Goal: Information Seeking & Learning: Compare options

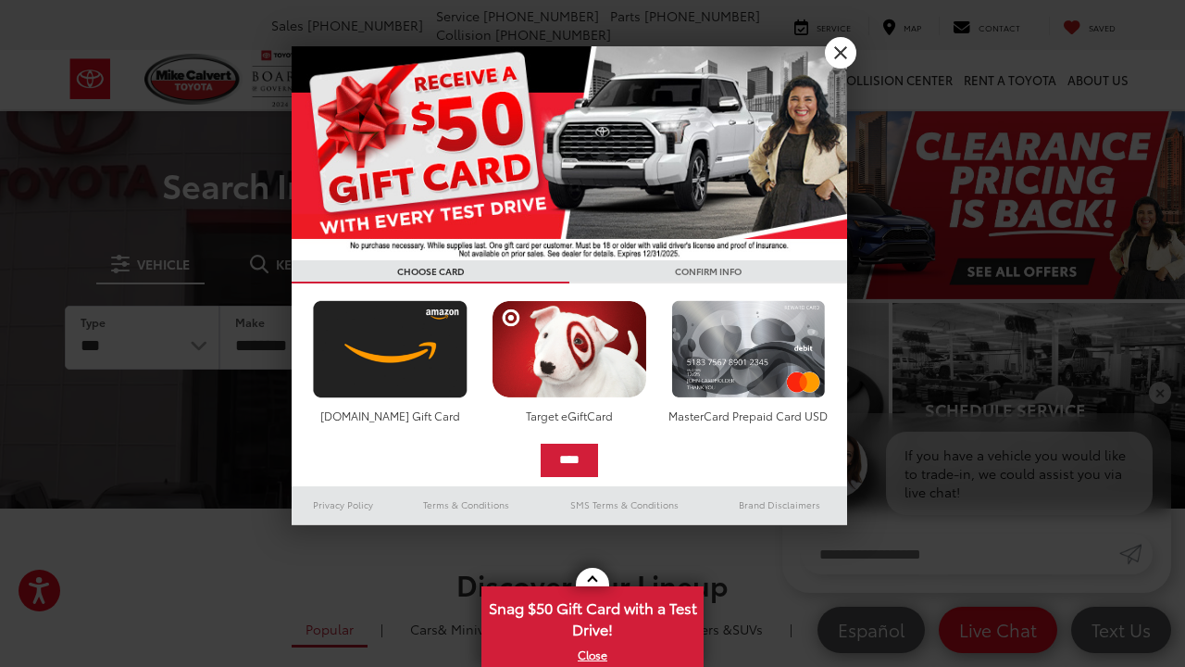
click at [837, 54] on link "X" at bounding box center [840, 52] width 31 height 31
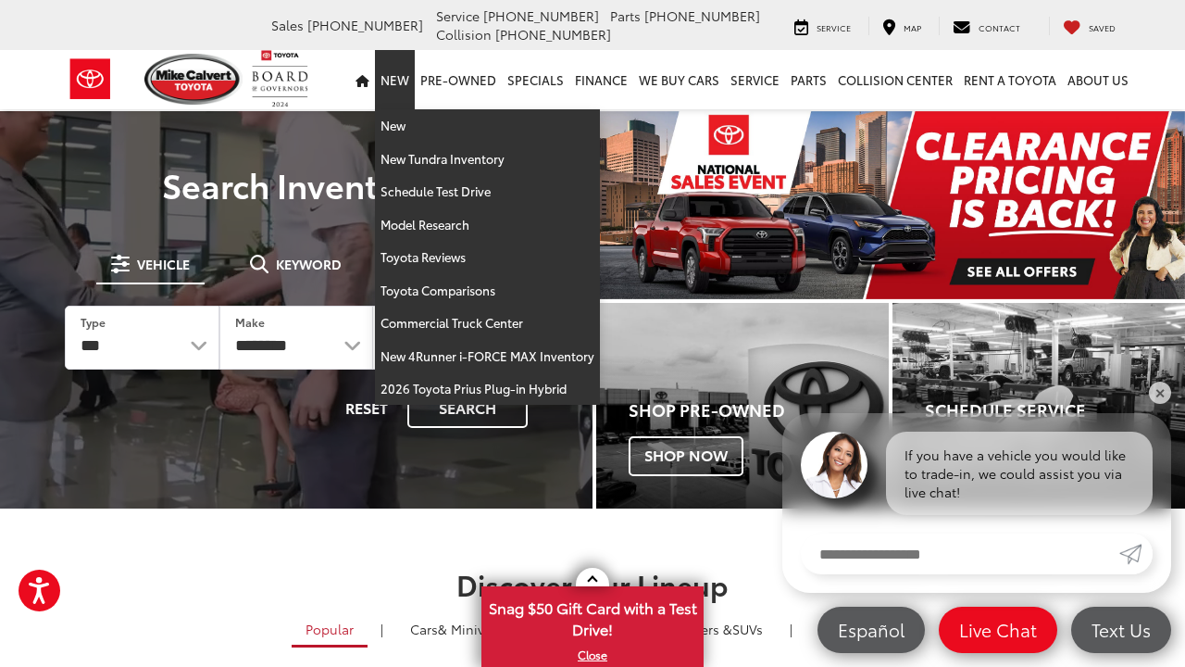
click at [403, 82] on link "New" at bounding box center [395, 79] width 40 height 59
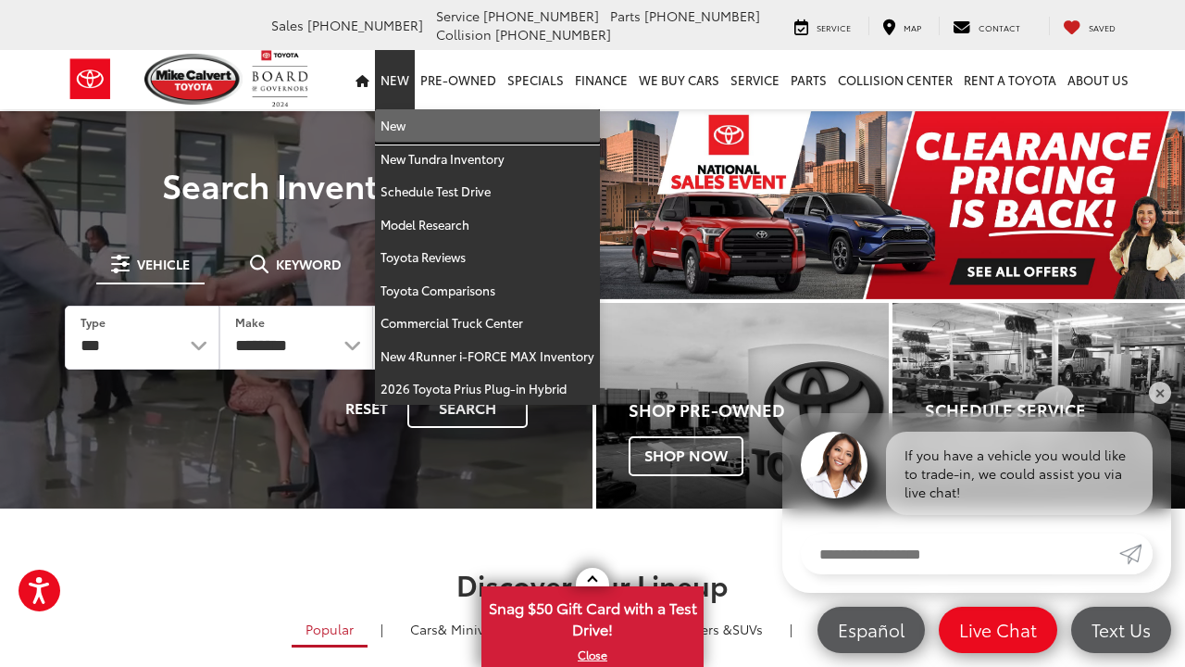
click at [410, 135] on link "New" at bounding box center [487, 125] width 225 height 33
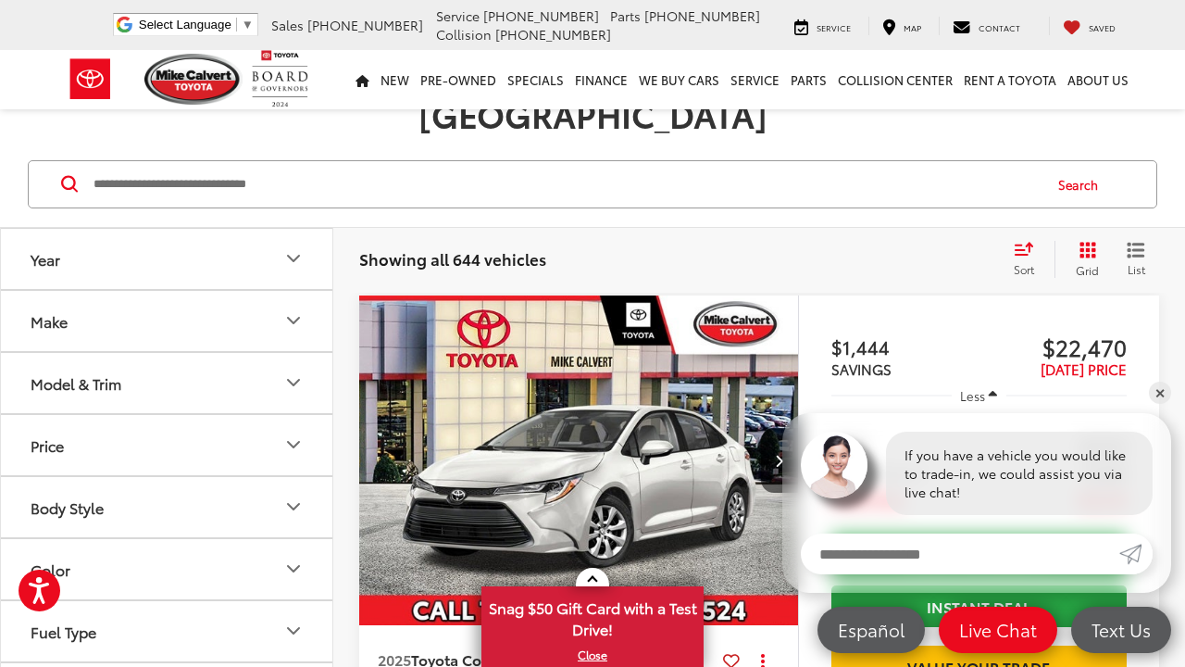
scroll to position [244, 0]
click at [1023, 260] on span "Sort" at bounding box center [1024, 268] width 20 height 16
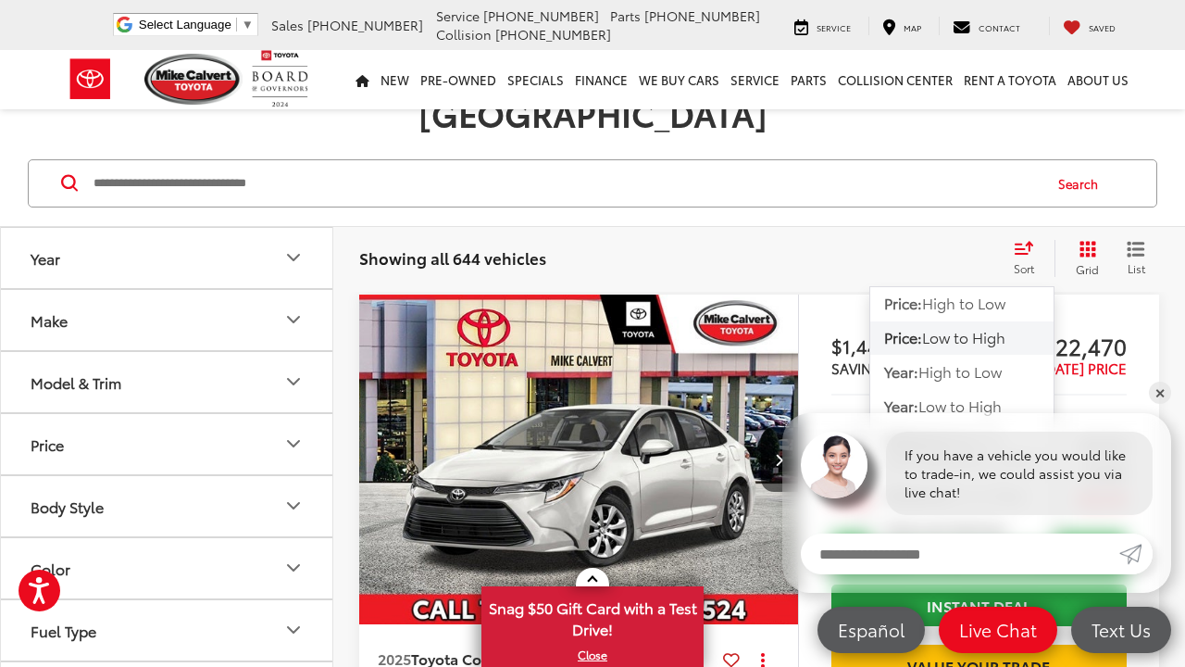
click at [980, 326] on span "Low to High" at bounding box center [963, 336] width 83 height 21
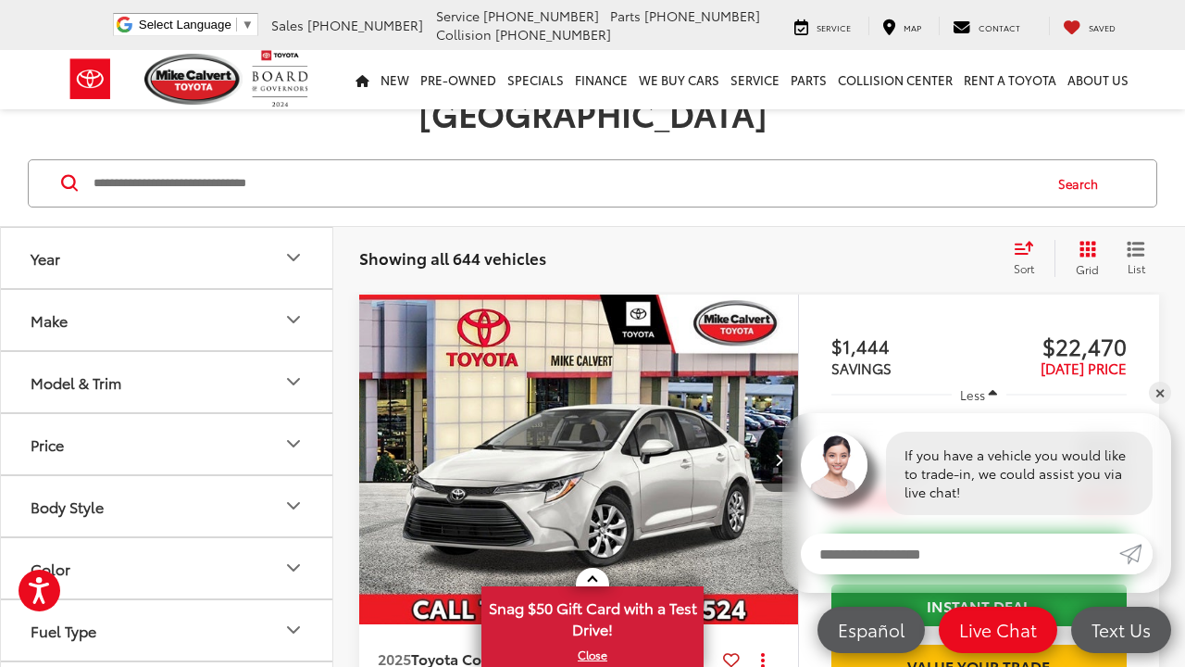
scroll to position [237, 0]
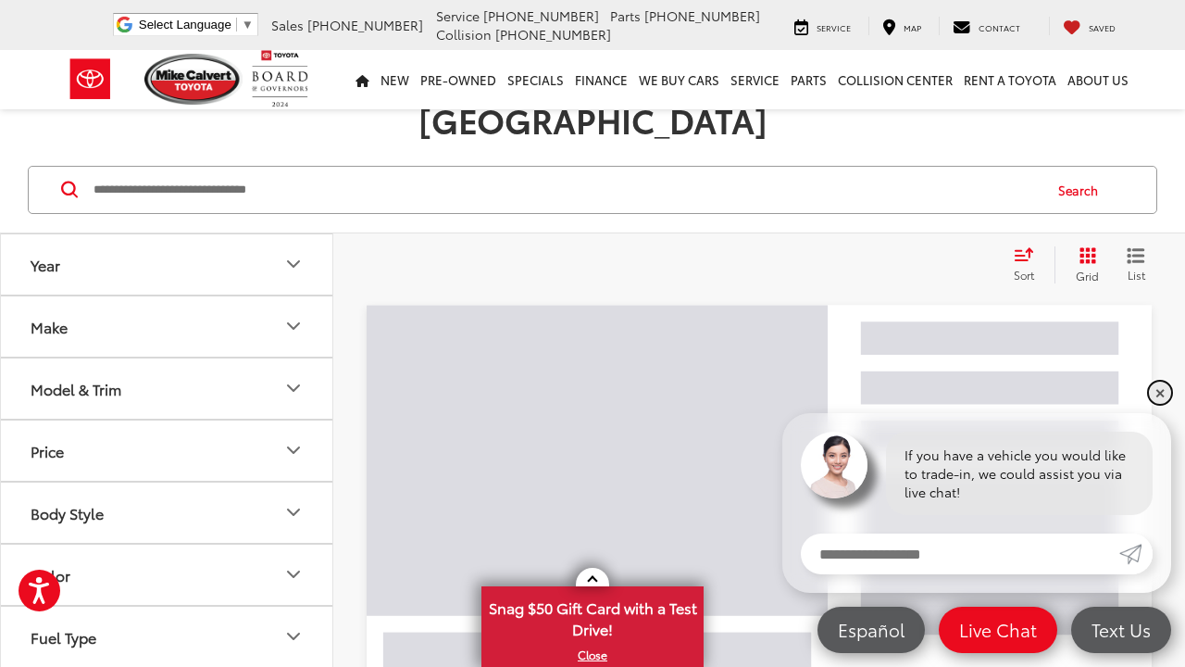
click at [1156, 399] on link "✕" at bounding box center [1160, 393] width 22 height 22
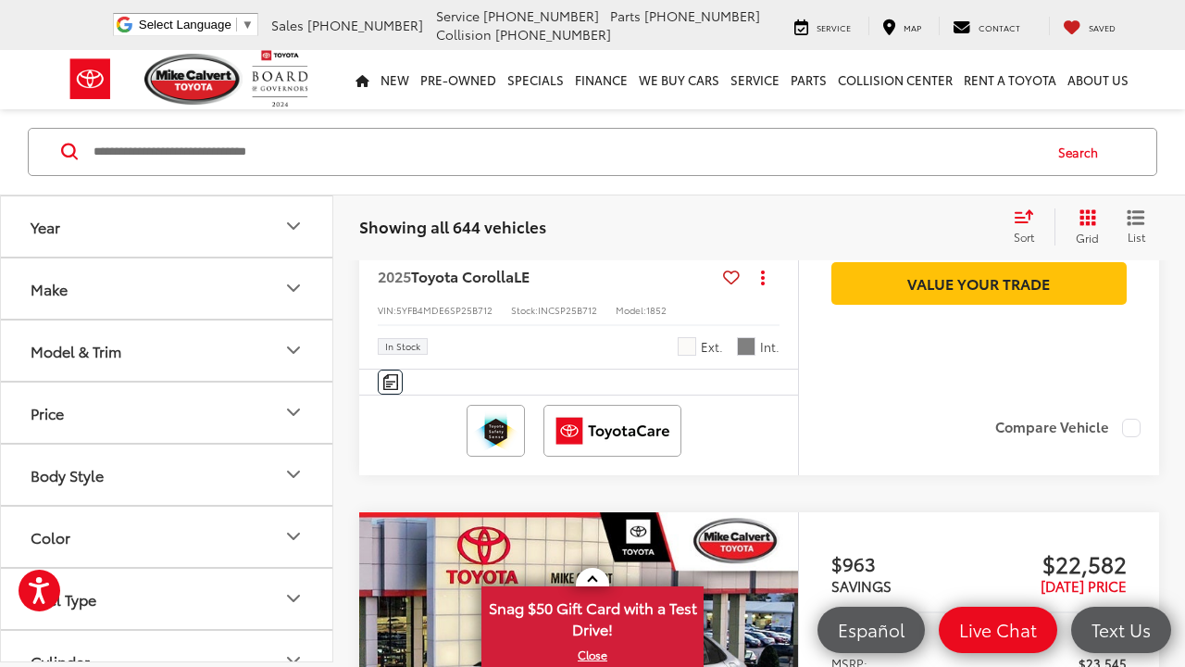
scroll to position [626, 0]
click at [295, 348] on icon "Model & Trim" at bounding box center [293, 351] width 22 height 22
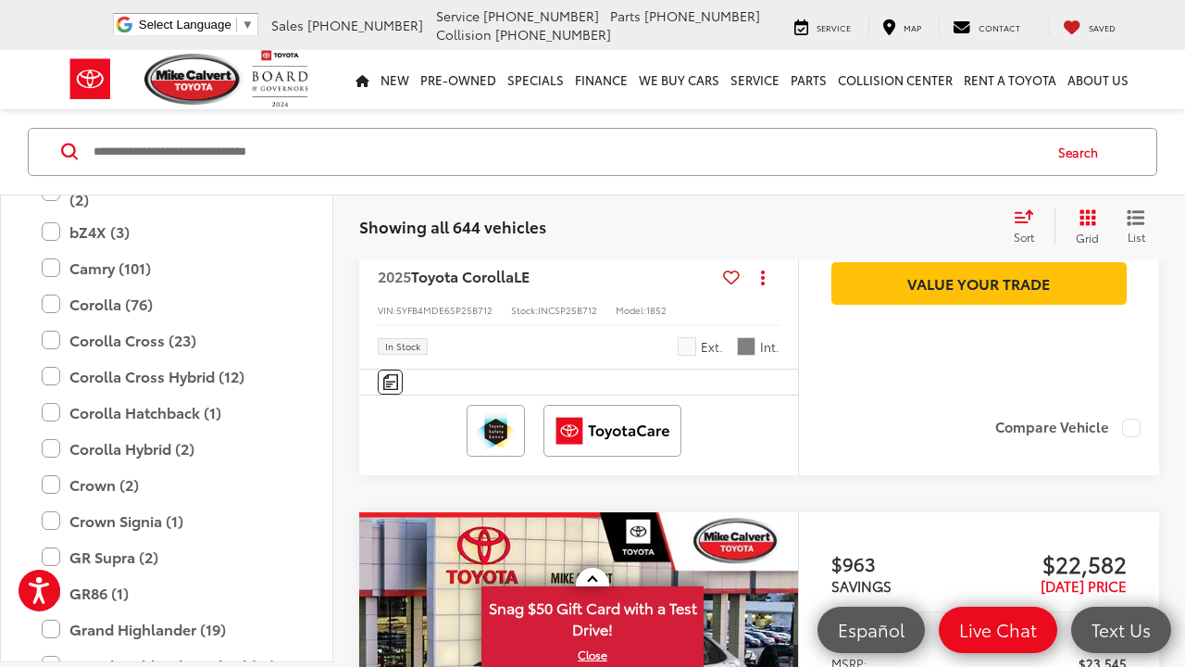
scroll to position [303, 0]
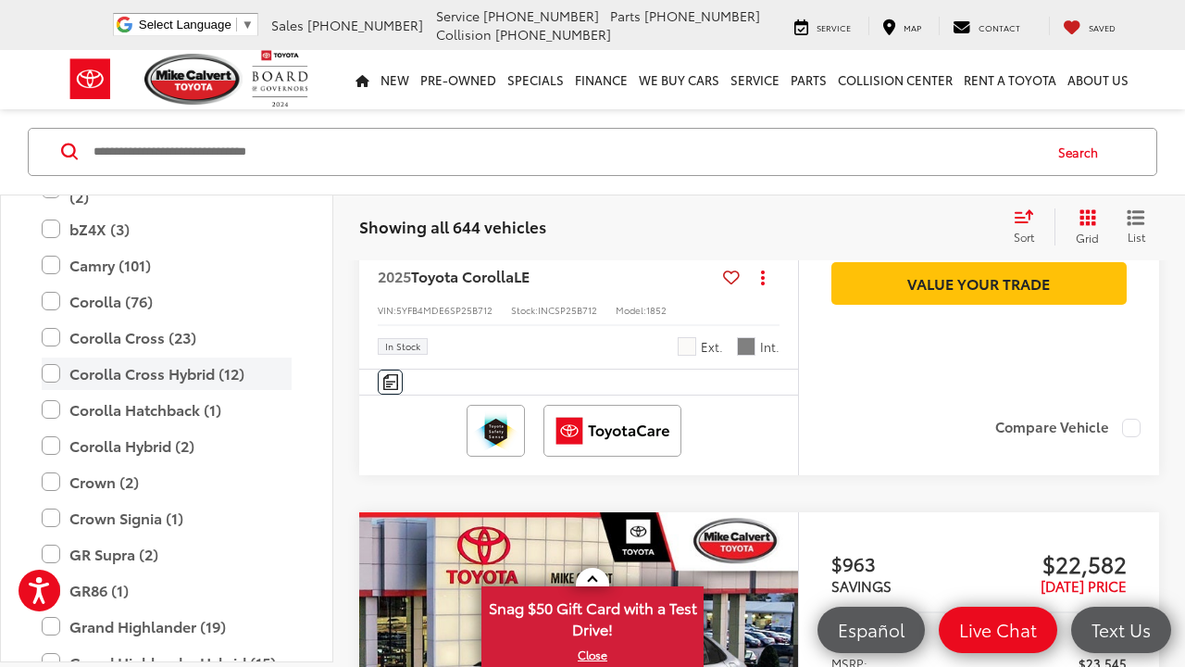
click at [234, 369] on label "Corolla Cross Hybrid (12)" at bounding box center [167, 373] width 250 height 32
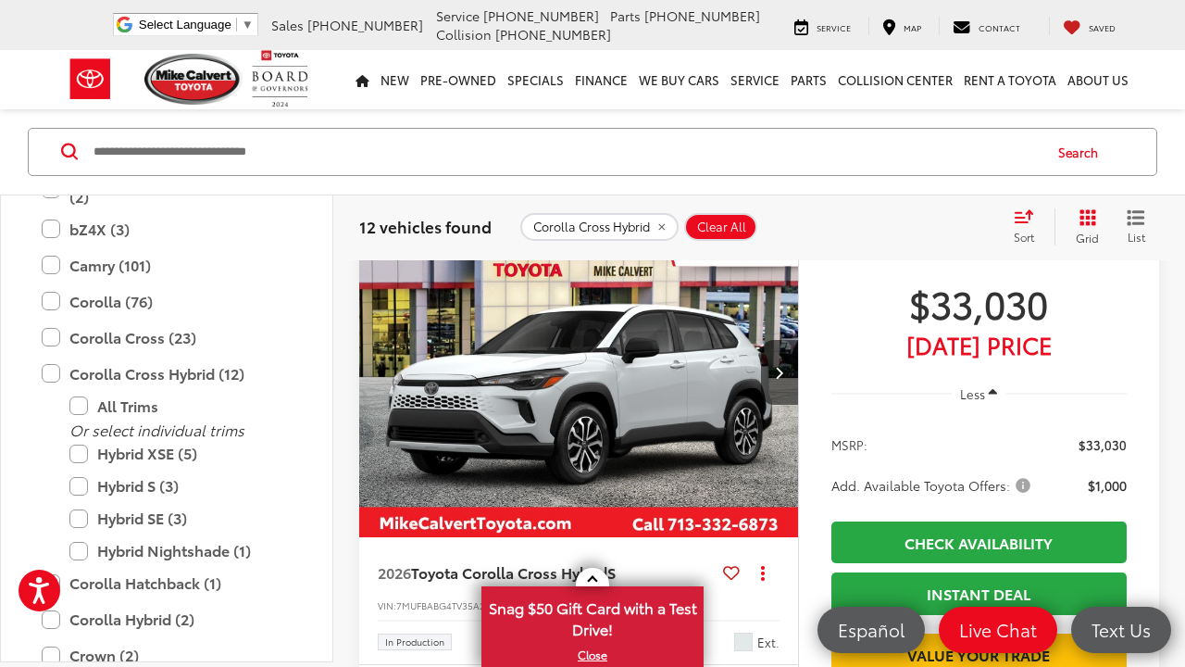
scroll to position [2430, 0]
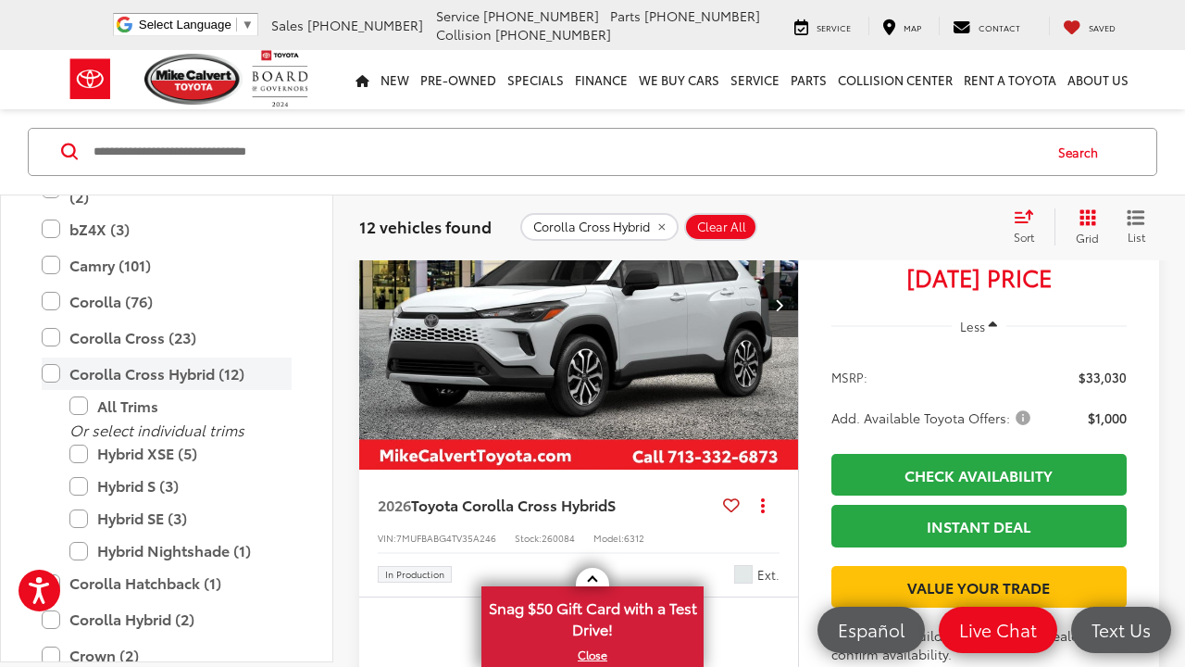
click at [55, 373] on label "Corolla Cross Hybrid (12)" at bounding box center [167, 373] width 250 height 32
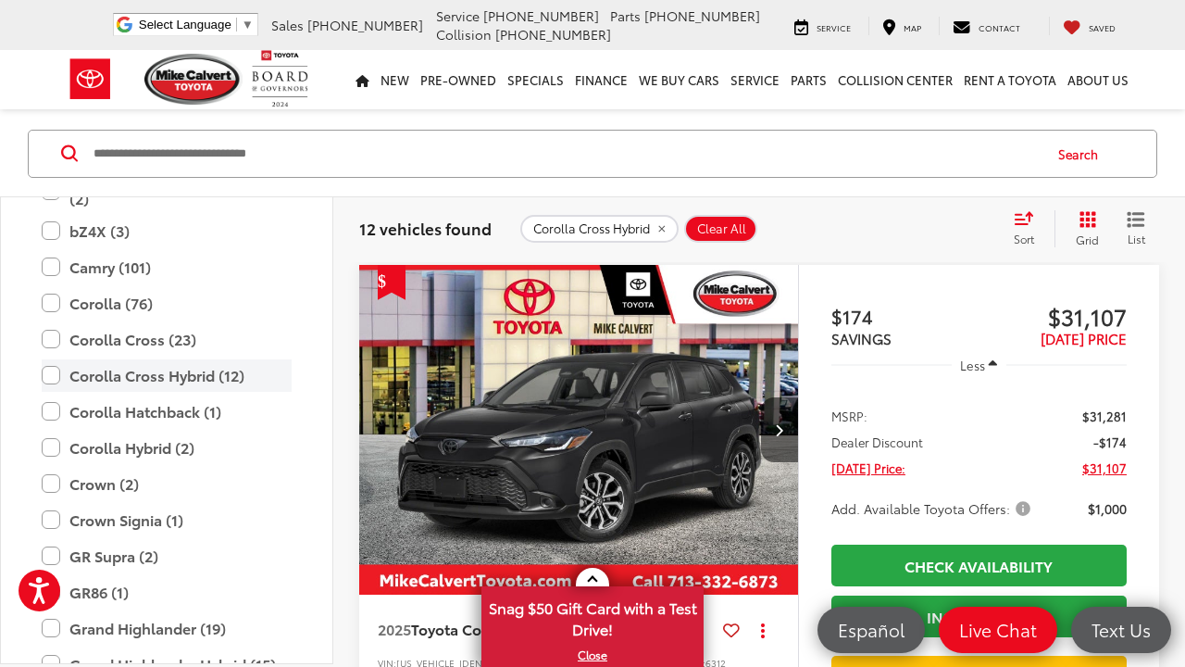
scroll to position [237, 0]
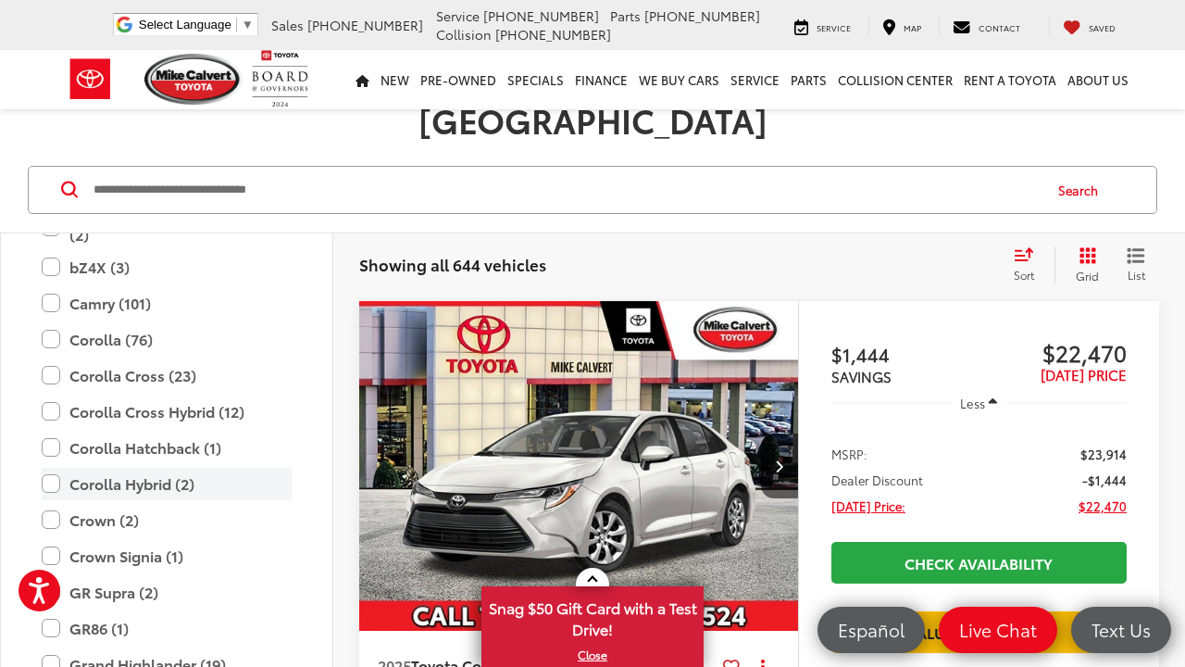
click at [119, 468] on label "Corolla Hybrid (2)" at bounding box center [167, 484] width 250 height 32
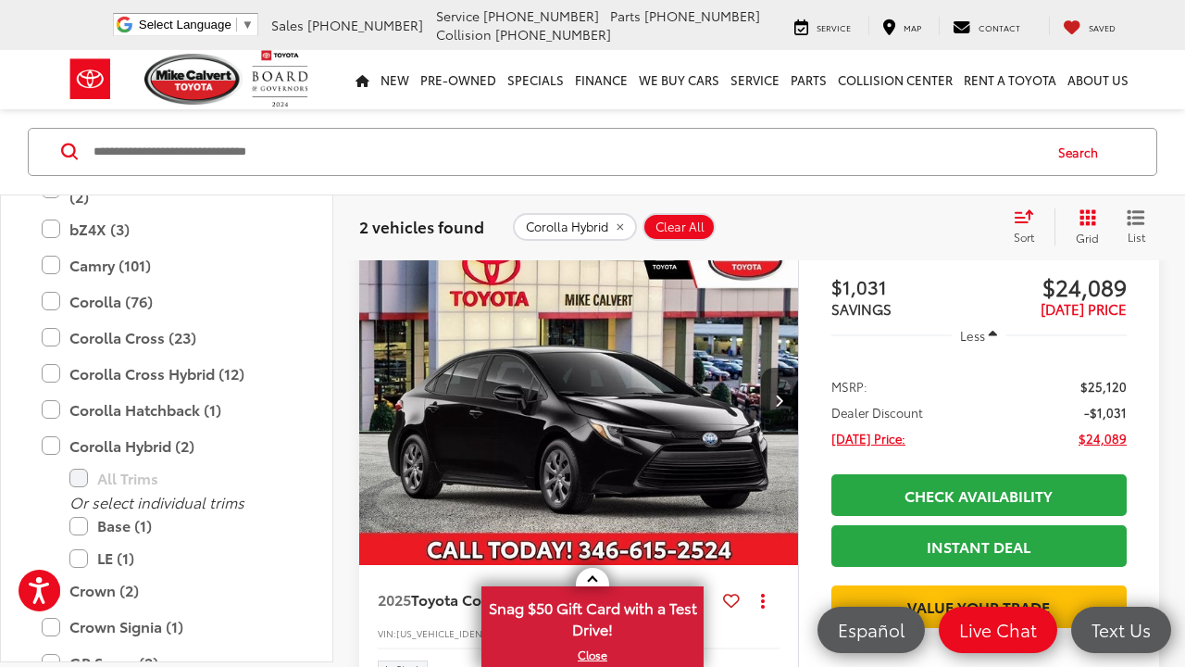
scroll to position [211, 0]
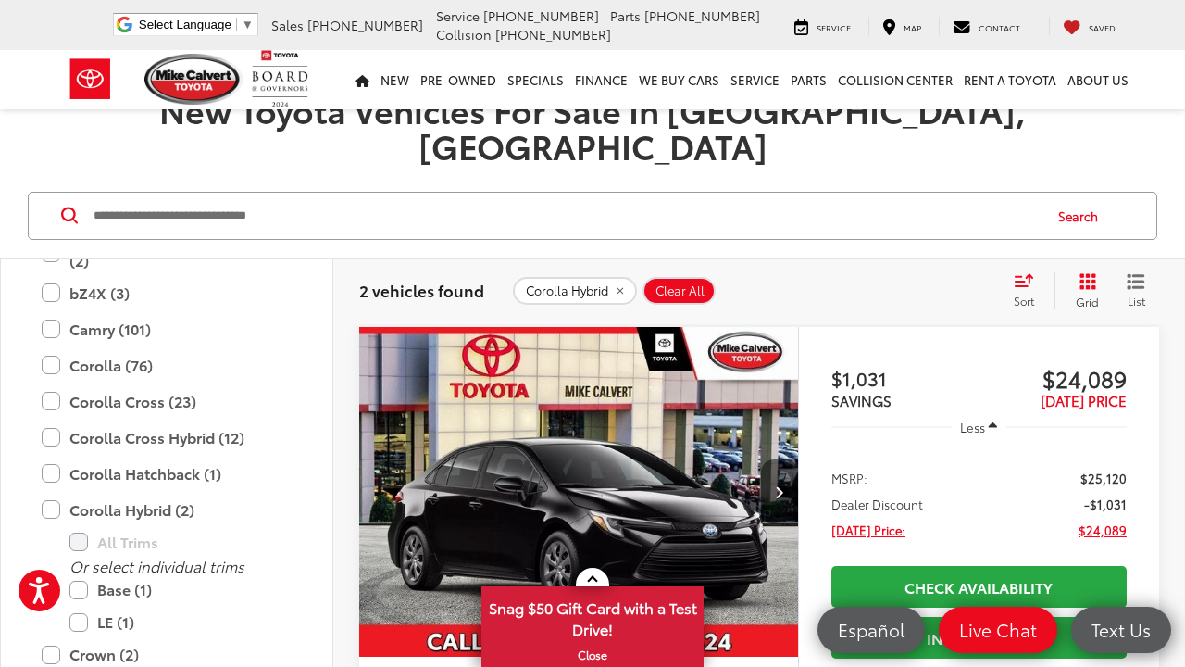
click at [780, 485] on icon "Next image" at bounding box center [779, 491] width 8 height 13
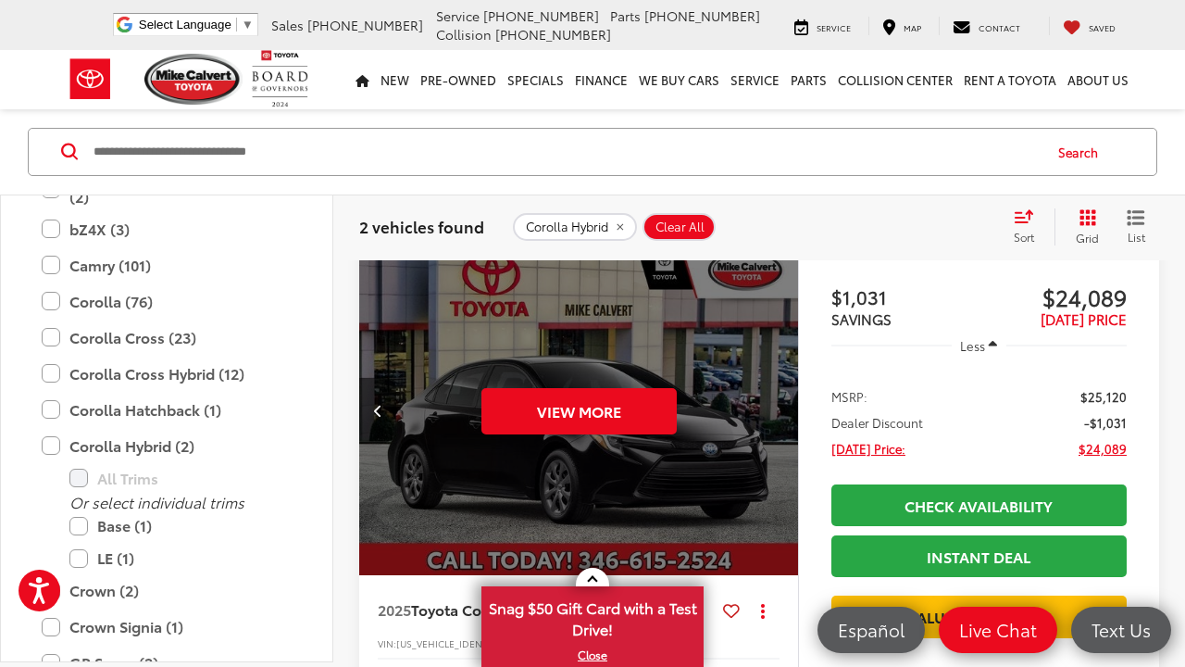
scroll to position [294, 0]
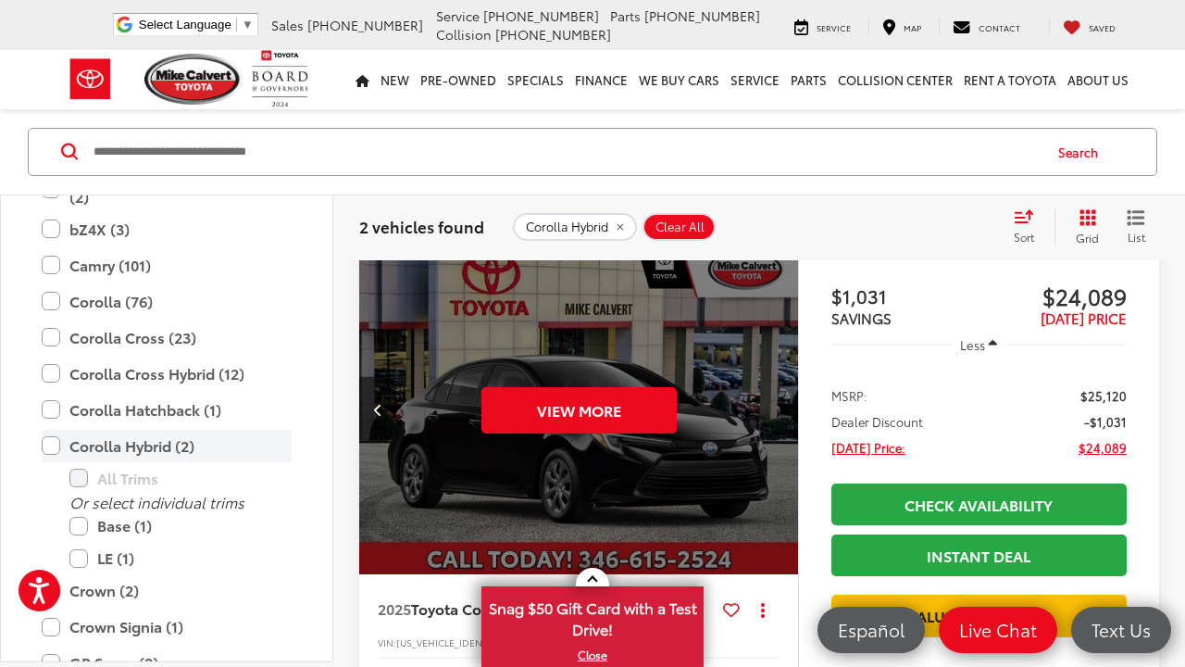
click at [52, 441] on label "Corolla Hybrid (2)" at bounding box center [167, 446] width 250 height 32
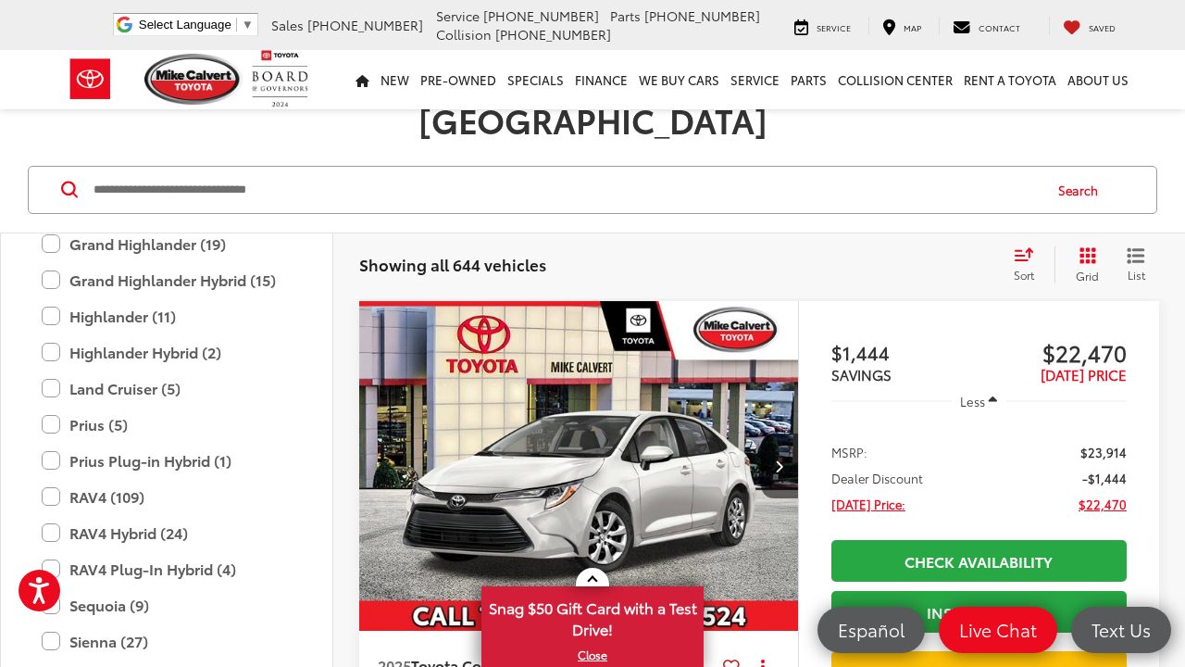
scroll to position [719, 0]
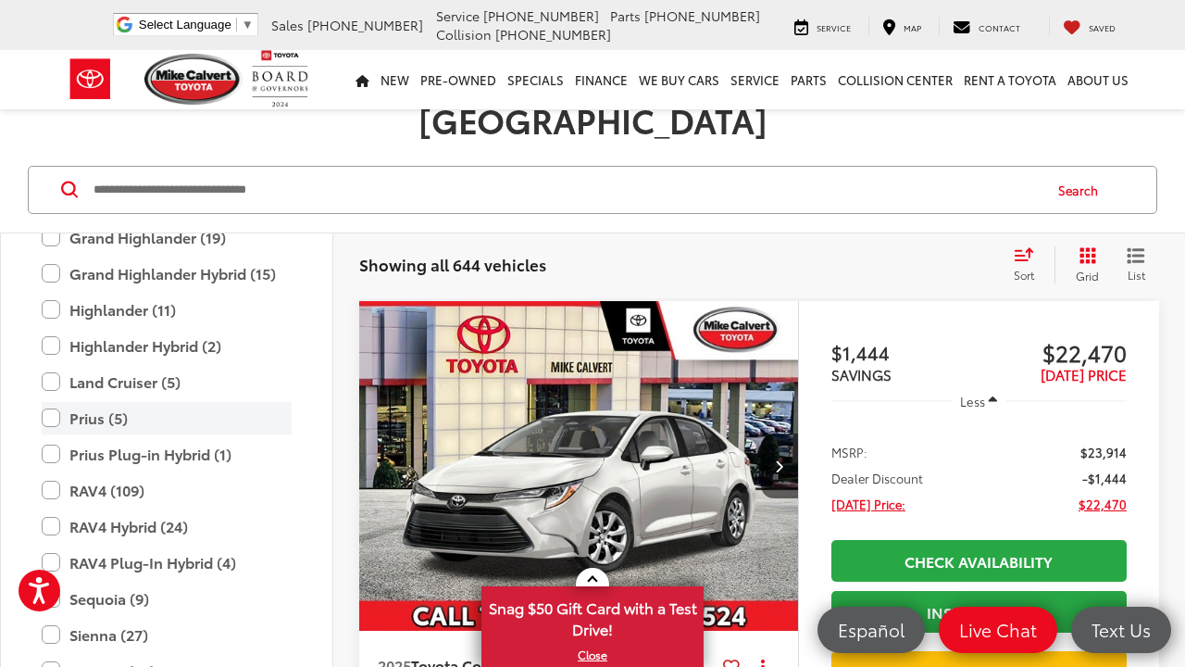
click at [242, 402] on label "Prius (5)" at bounding box center [167, 418] width 250 height 32
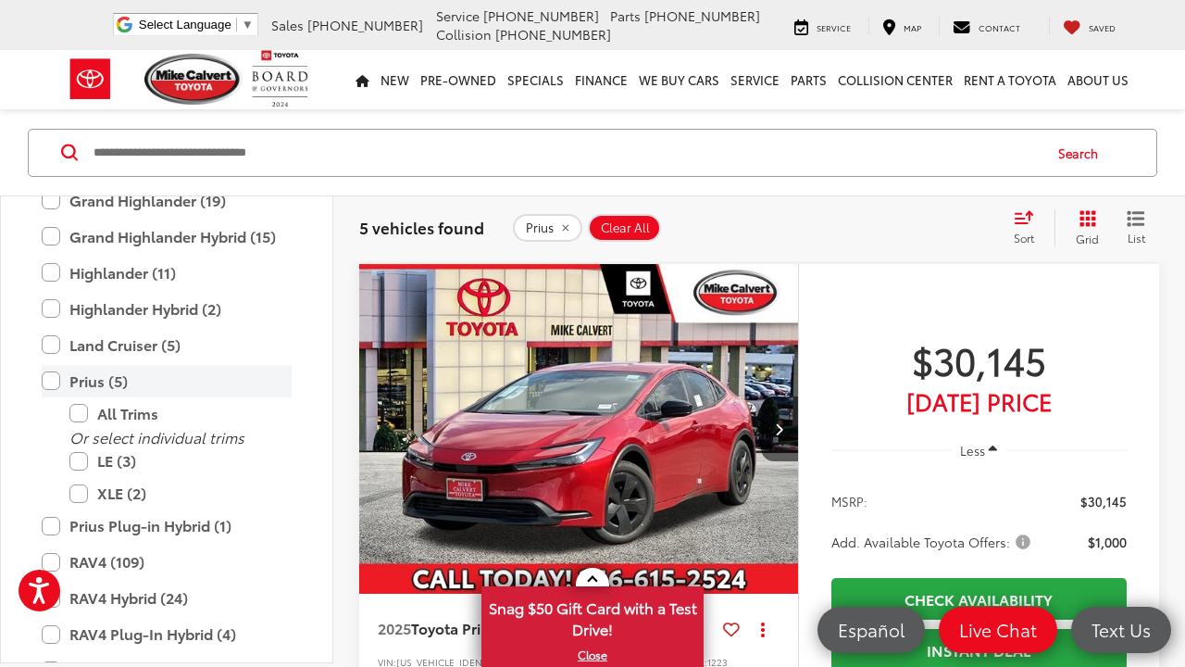
scroll to position [279, 0]
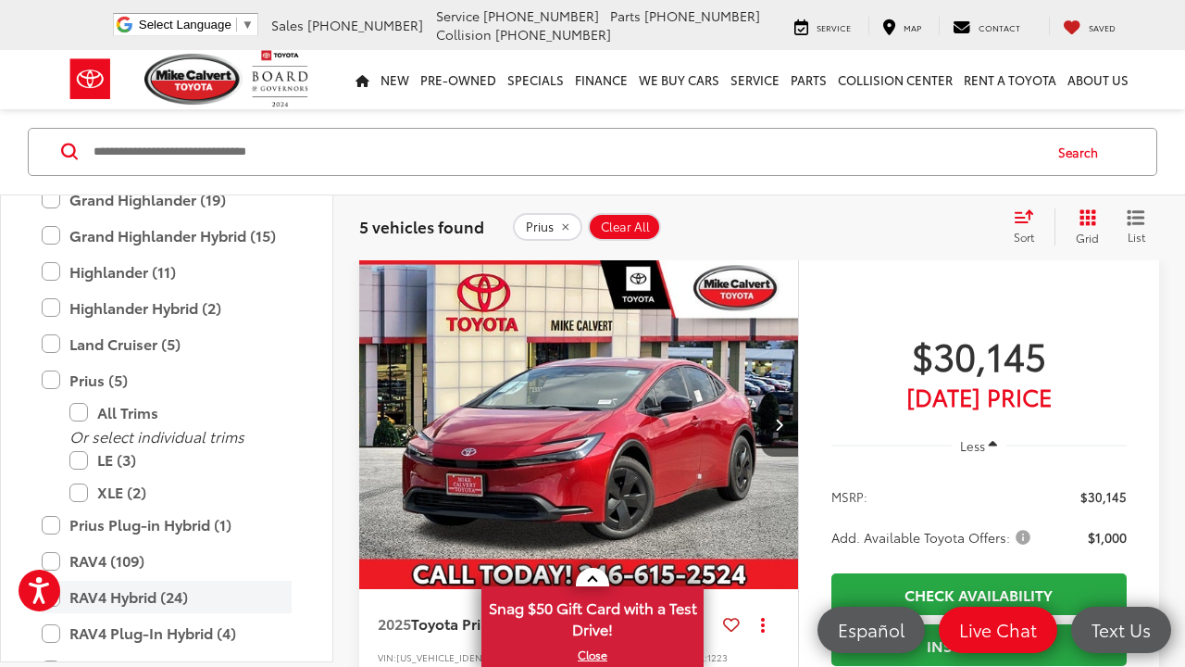
click at [196, 595] on label "RAV4 Hybrid (24)" at bounding box center [167, 598] width 250 height 32
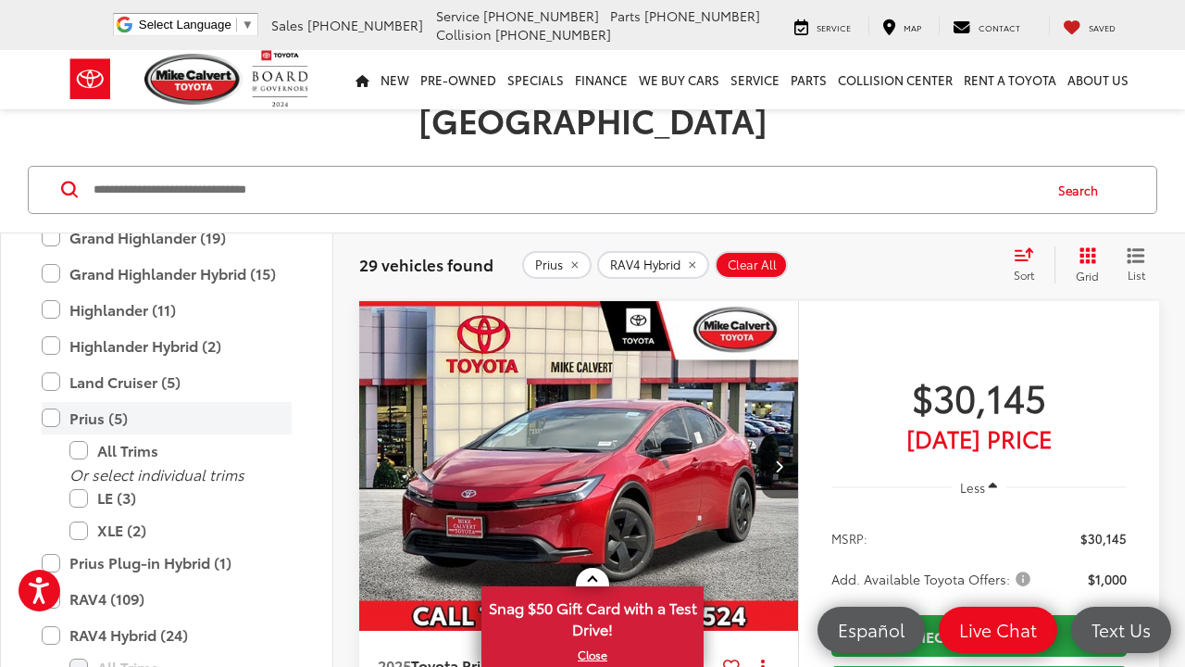
click at [60, 402] on label "Prius (5)" at bounding box center [167, 418] width 250 height 32
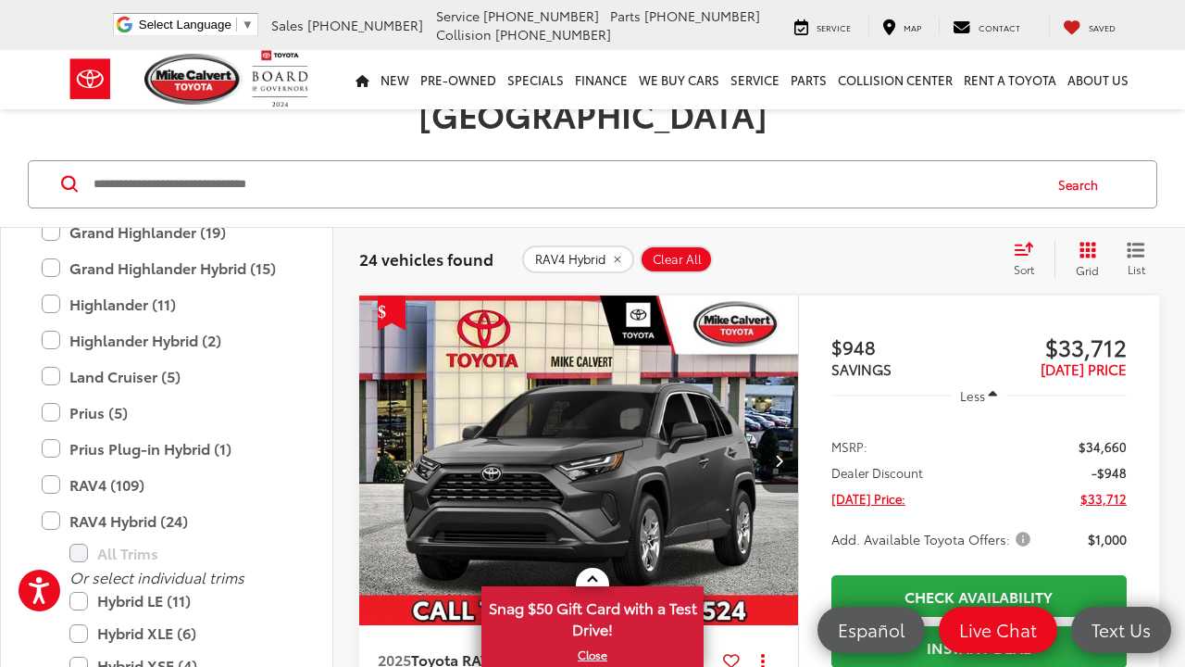
scroll to position [247, 0]
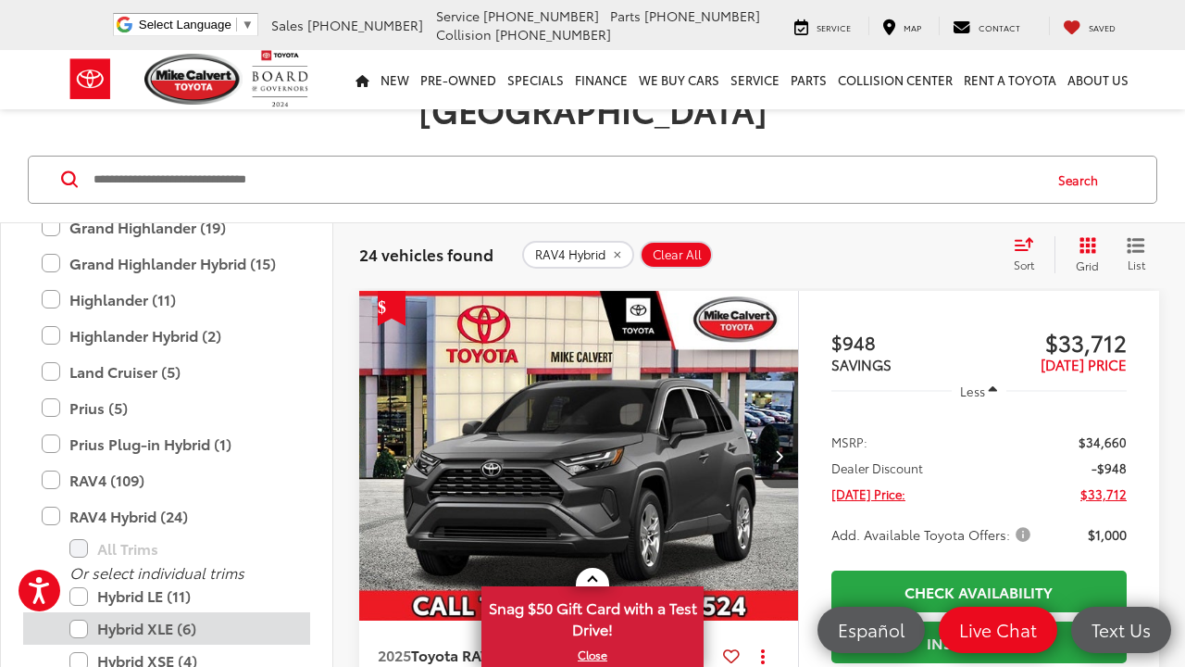
click at [167, 612] on label "Hybrid XLE (6)" at bounding box center [180, 628] width 222 height 32
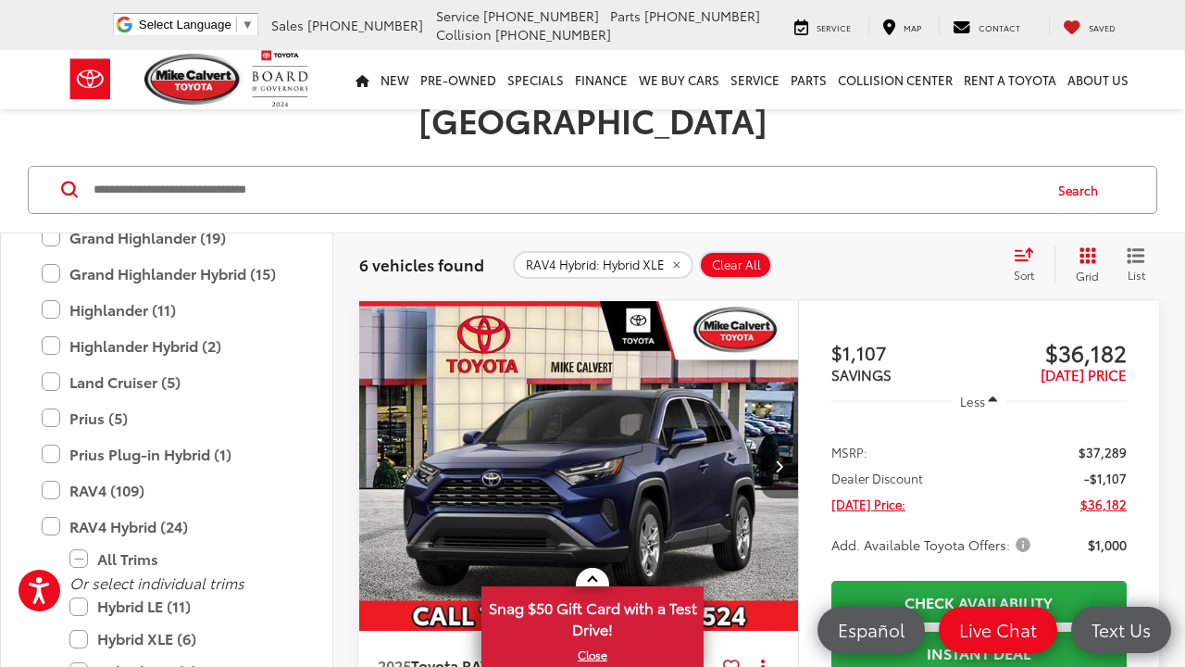
click at [785, 433] on button "Next image" at bounding box center [779, 465] width 37 height 65
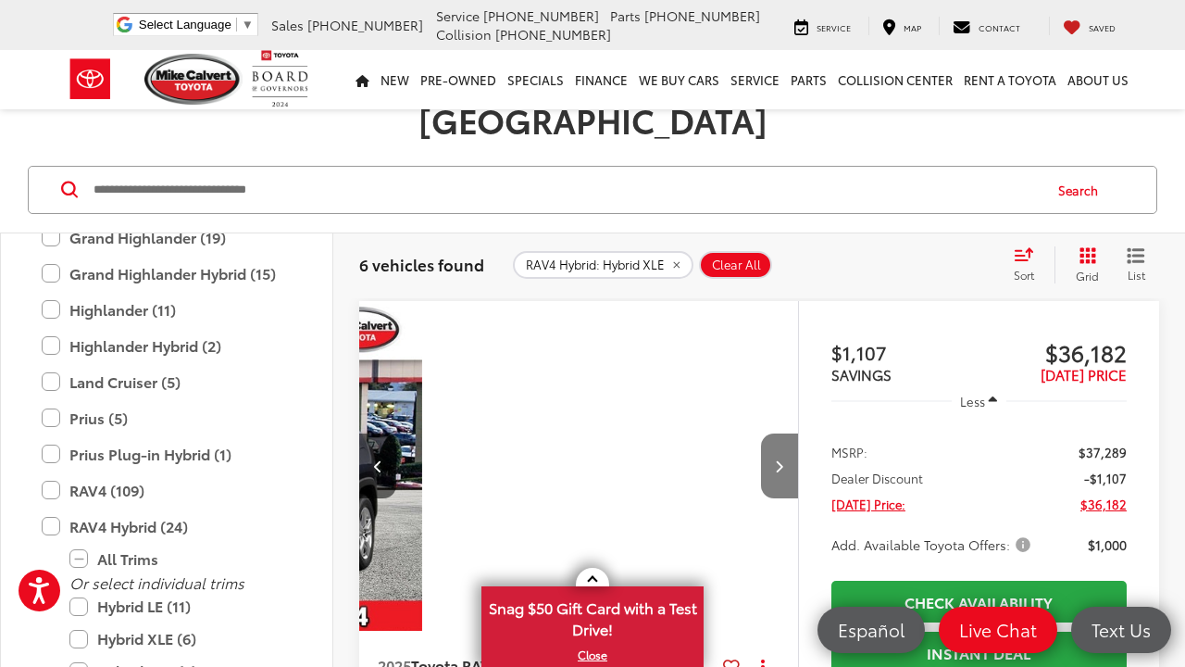
scroll to position [0, 442]
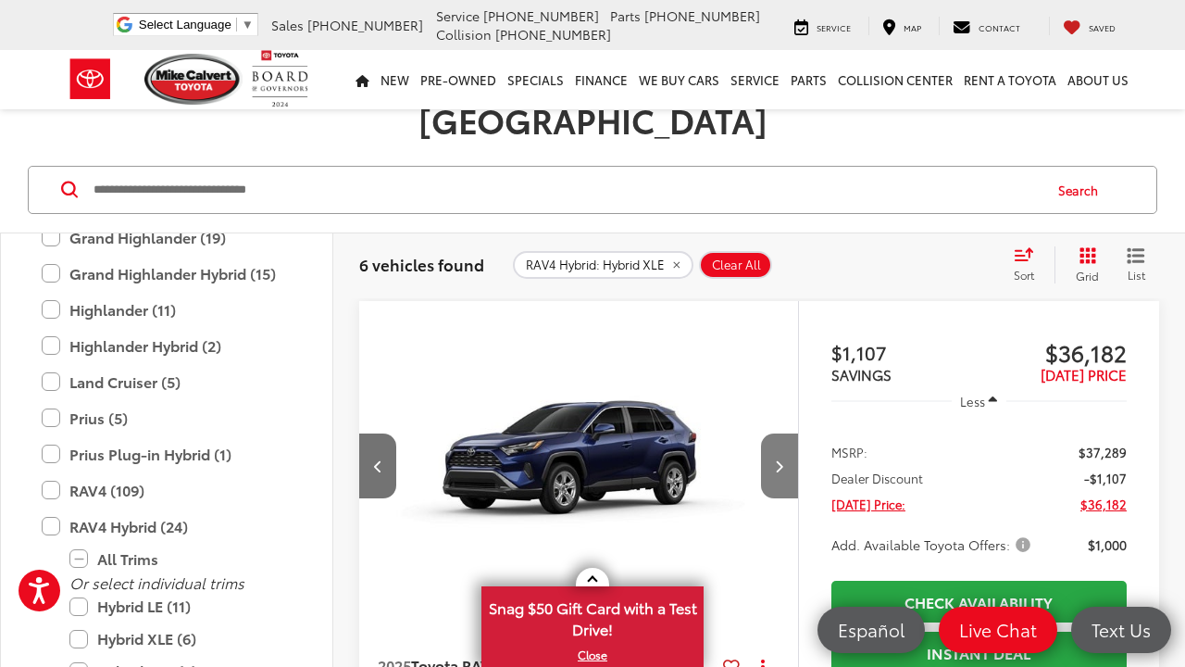
click at [785, 433] on button "Next image" at bounding box center [779, 465] width 37 height 65
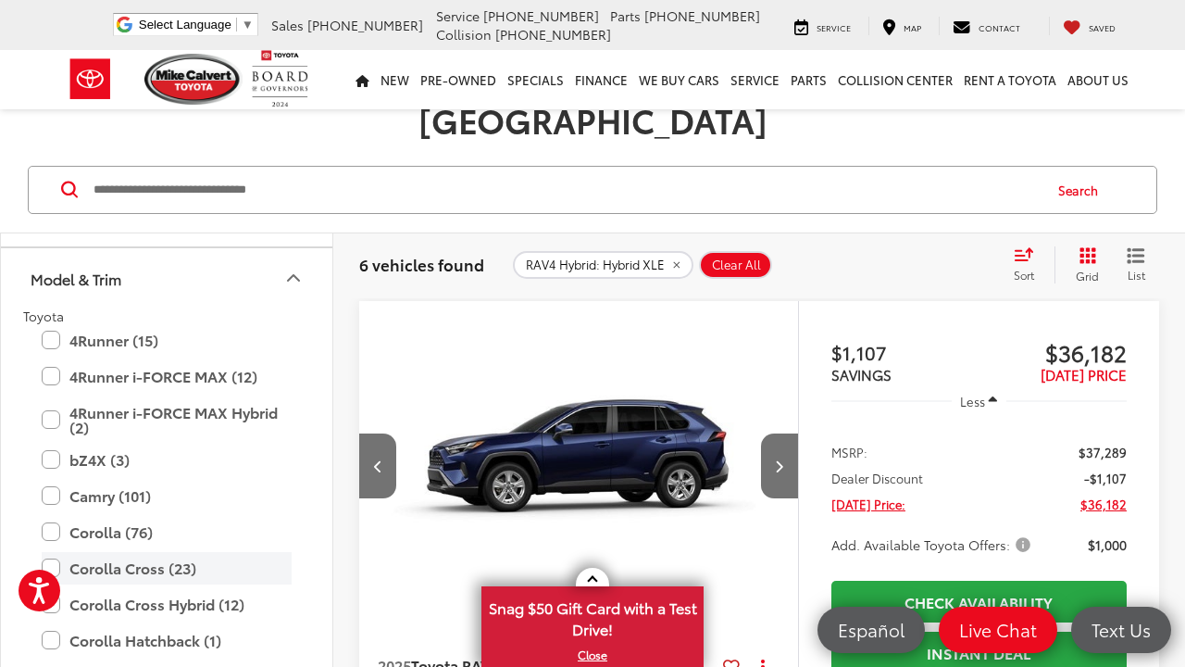
scroll to position [123, 0]
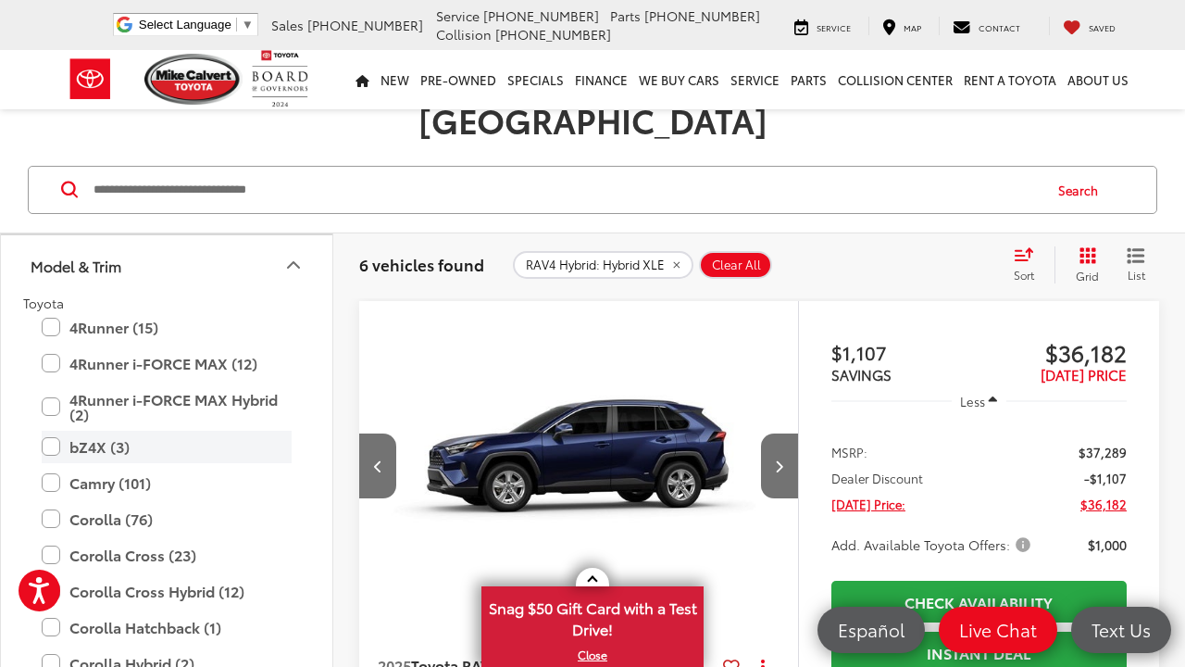
click at [175, 431] on label "bZ4X (3)" at bounding box center [167, 447] width 250 height 32
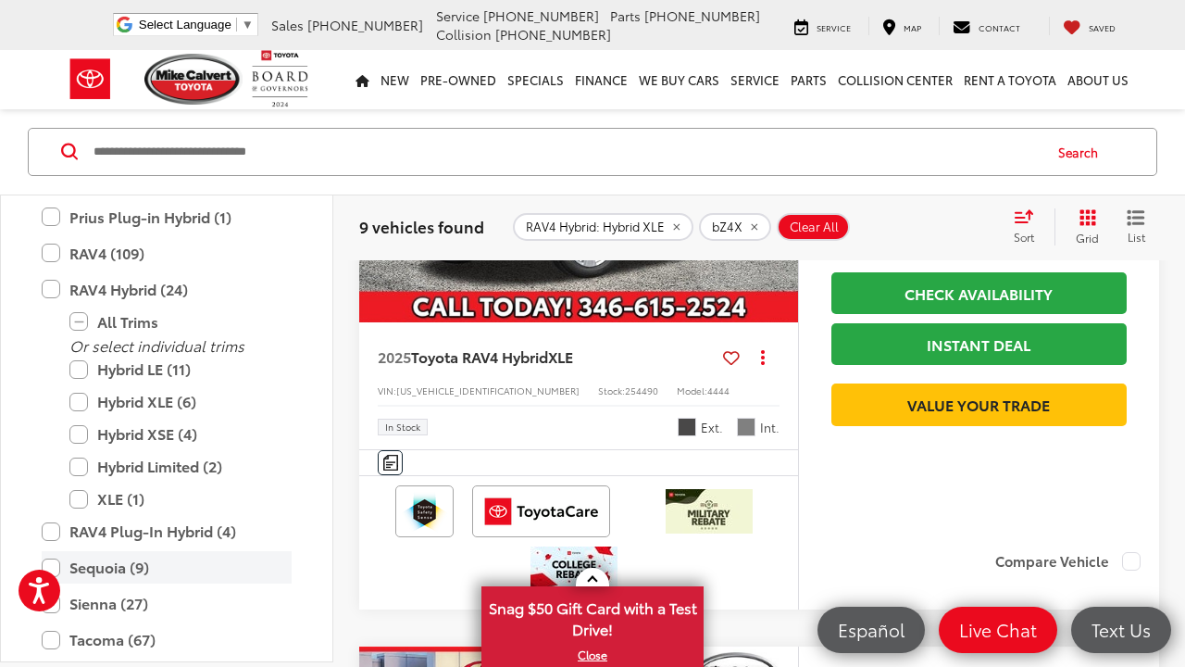
scroll to position [908, 0]
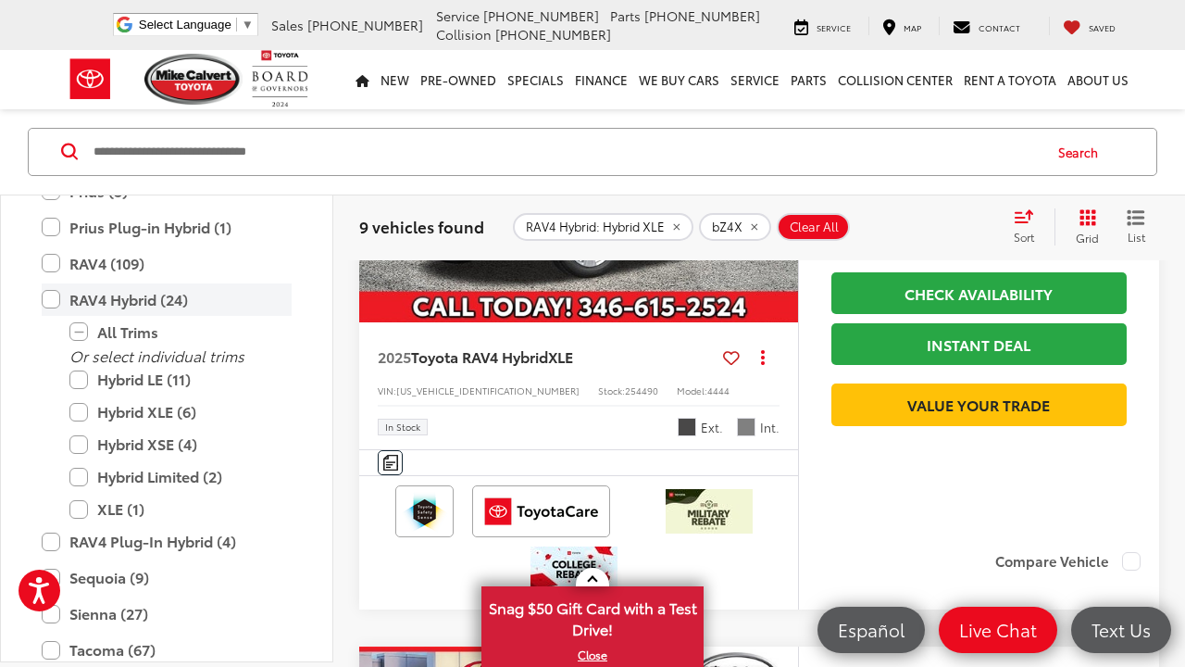
click at [55, 295] on label "RAV4 Hybrid (24)" at bounding box center [167, 299] width 250 height 32
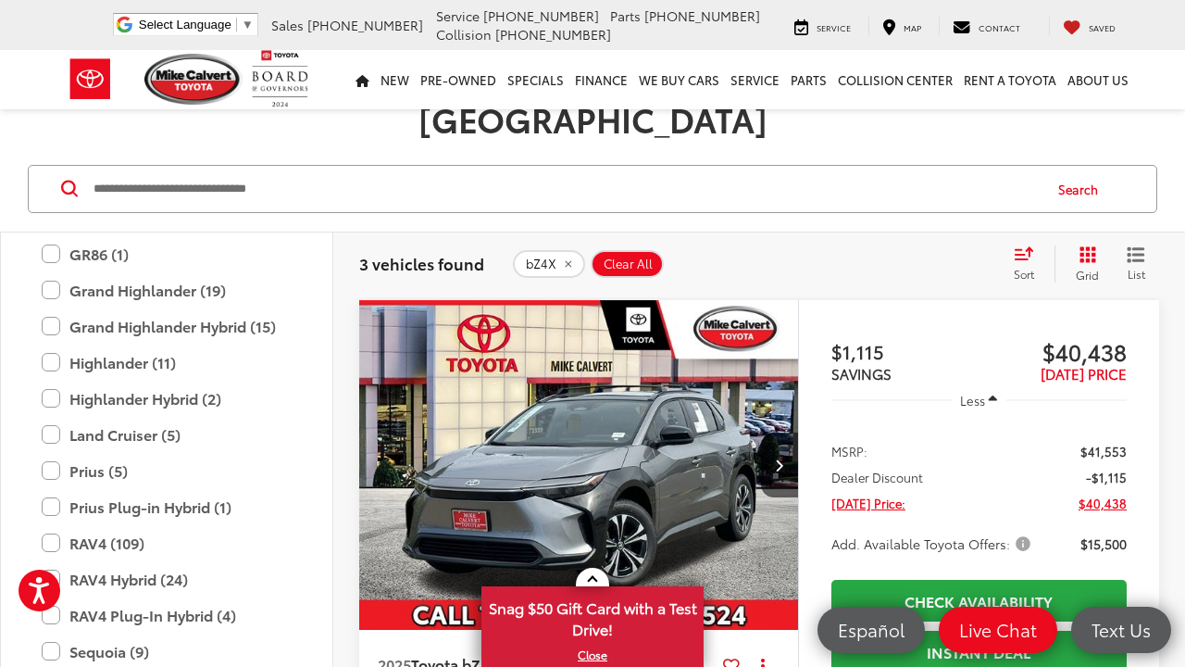
scroll to position [239, 0]
click at [781, 457] on icon "Next image" at bounding box center [779, 463] width 8 height 13
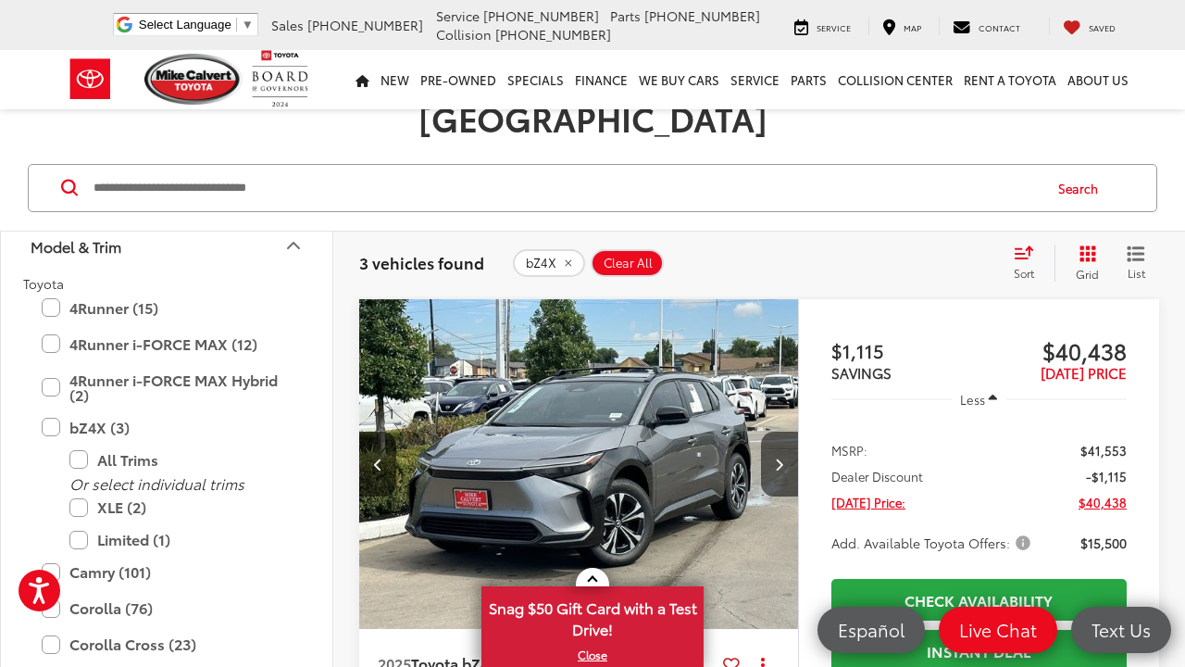
scroll to position [150, 0]
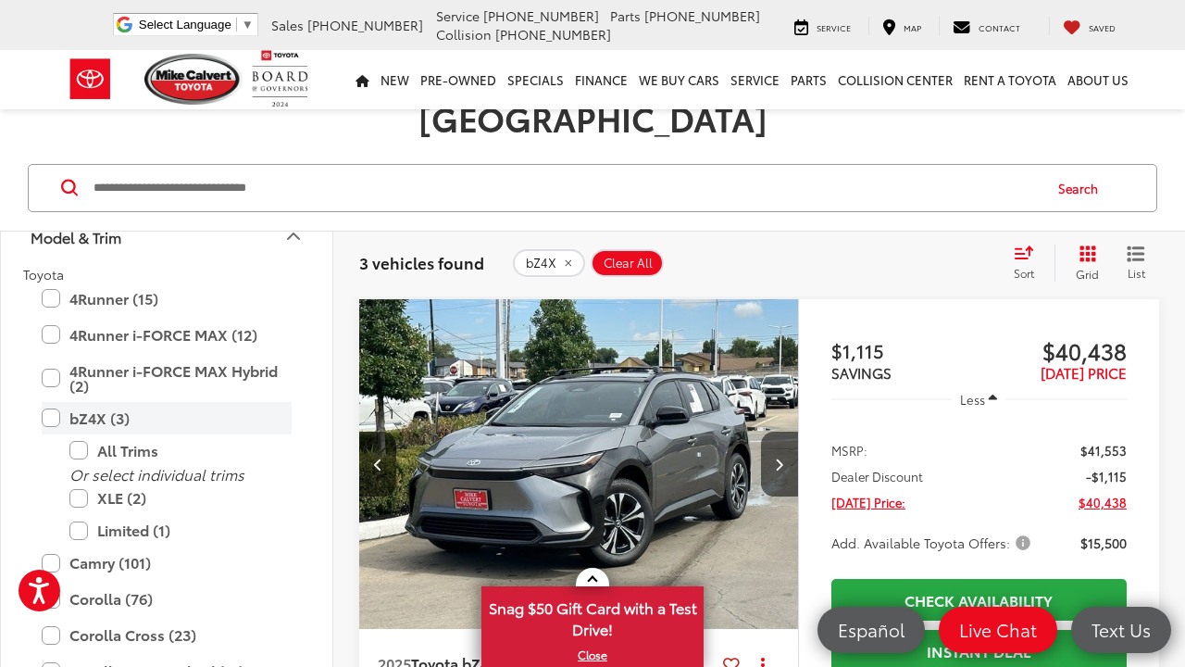
click at [54, 402] on label "bZ4X (3)" at bounding box center [167, 418] width 250 height 32
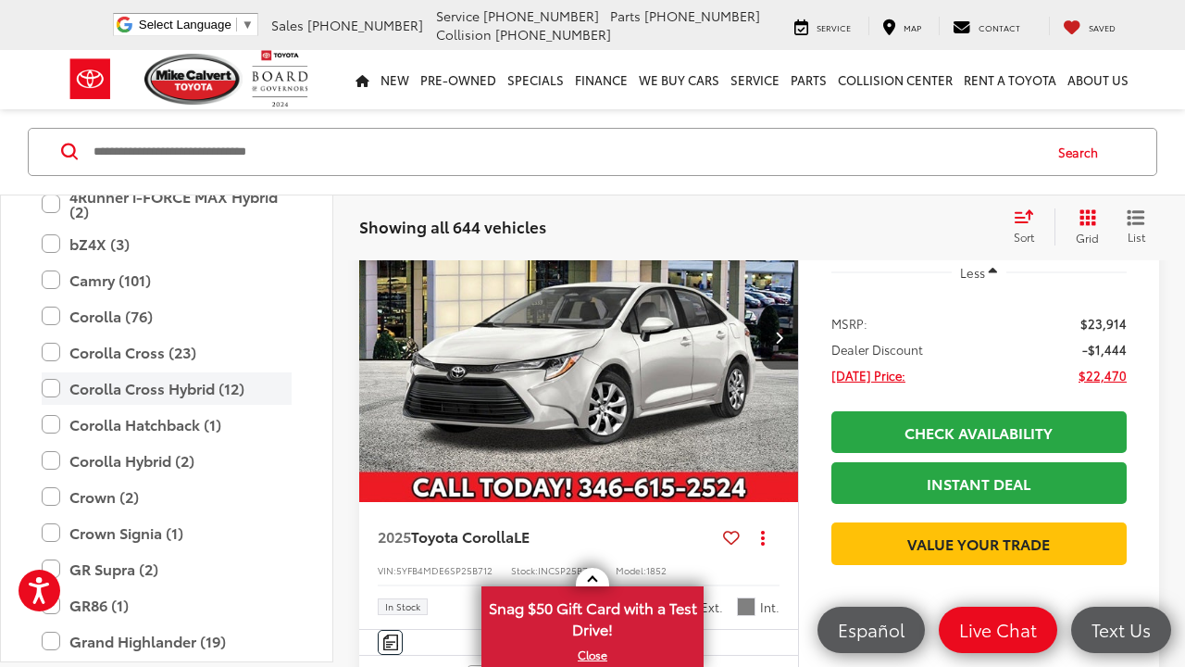
scroll to position [291, 0]
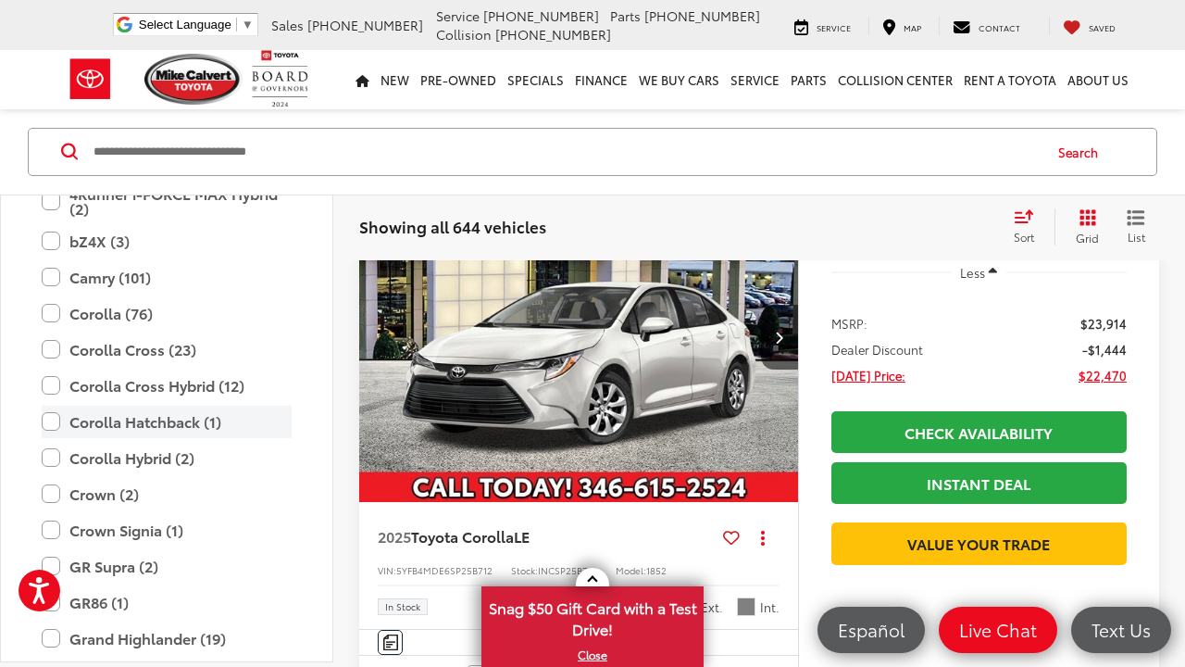
click at [121, 420] on label "Corolla Hatchback (1)" at bounding box center [167, 422] width 250 height 32
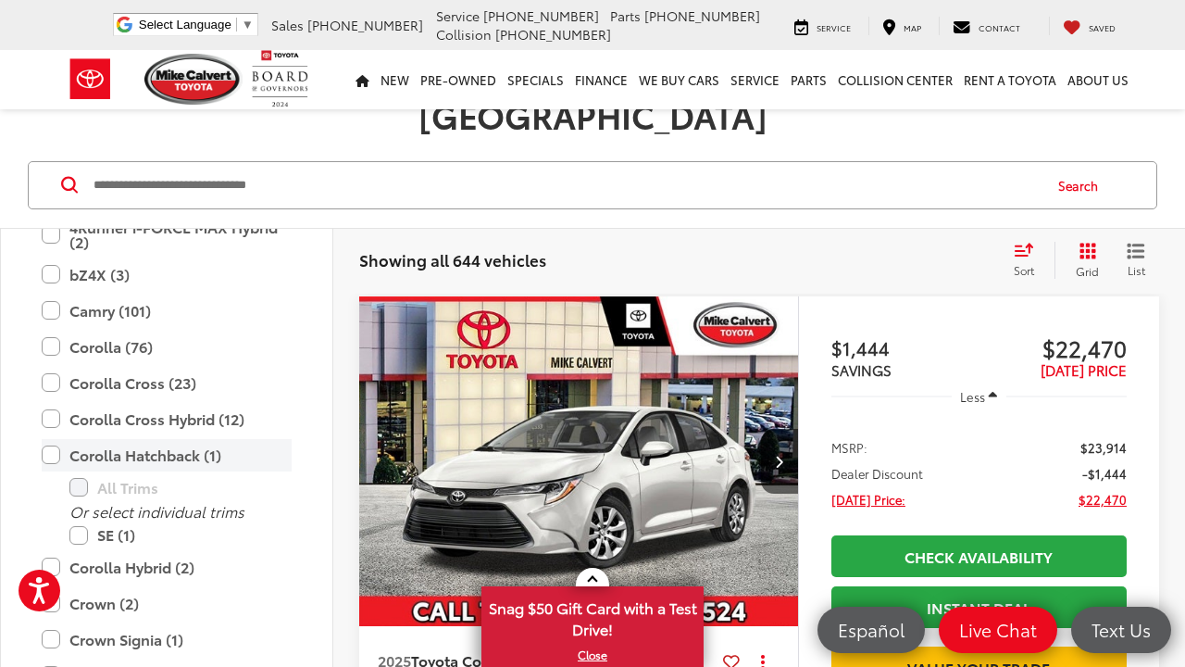
scroll to position [237, 0]
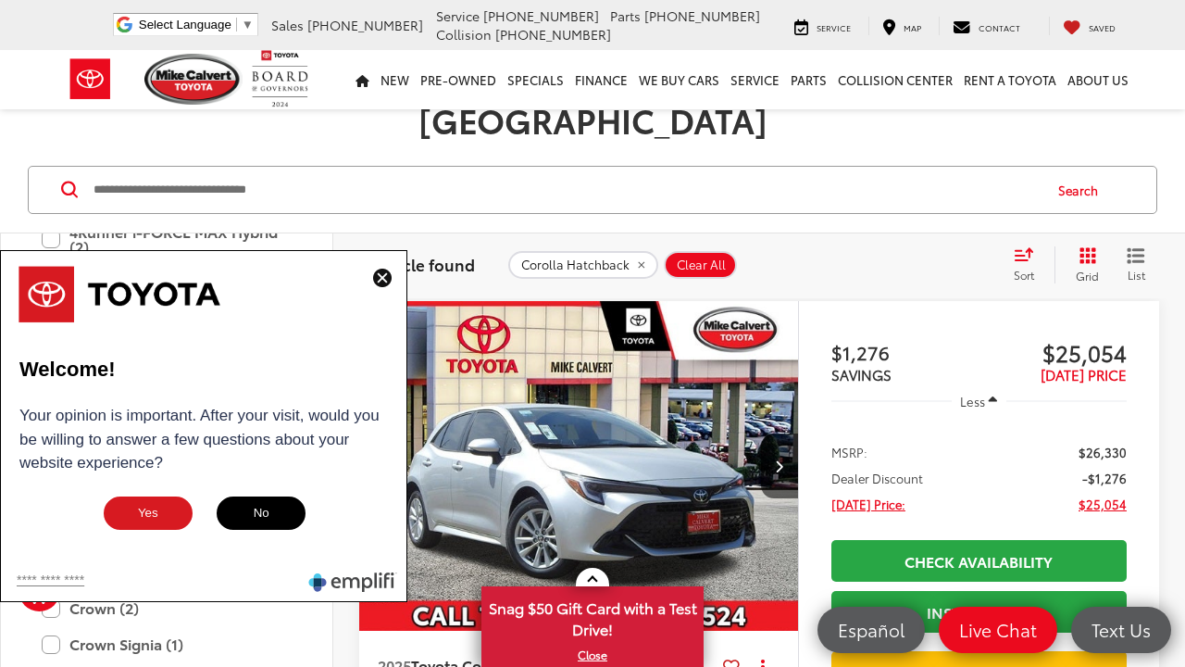
click at [382, 273] on img at bounding box center [382, 278] width 19 height 19
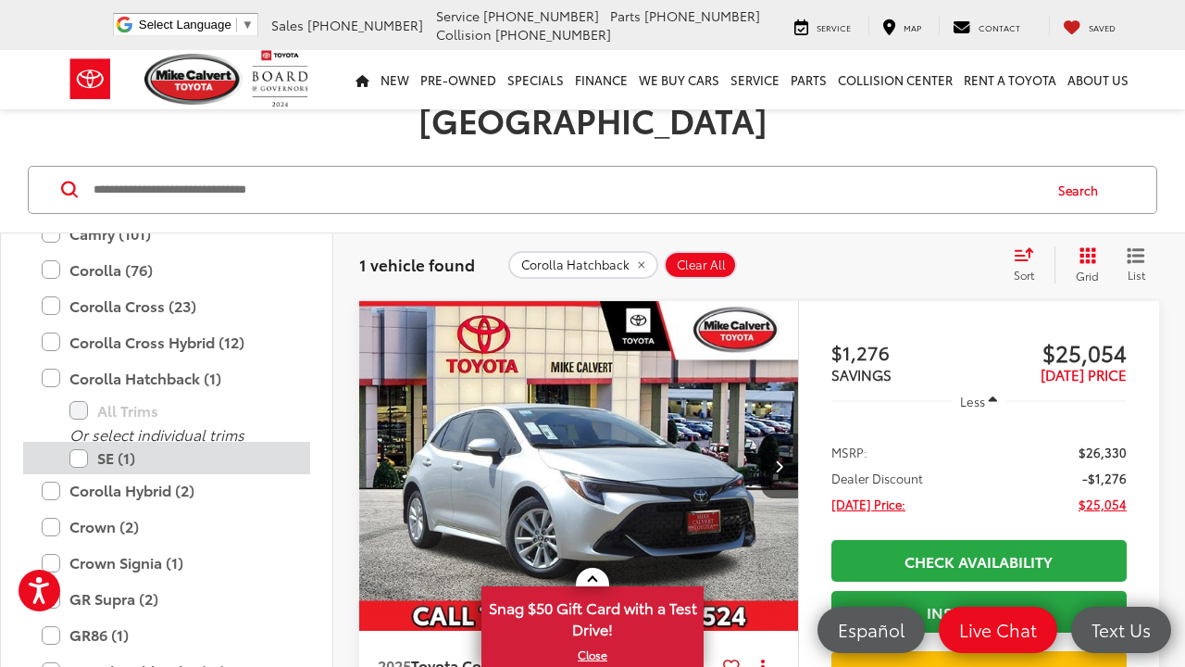
scroll to position [363, 0]
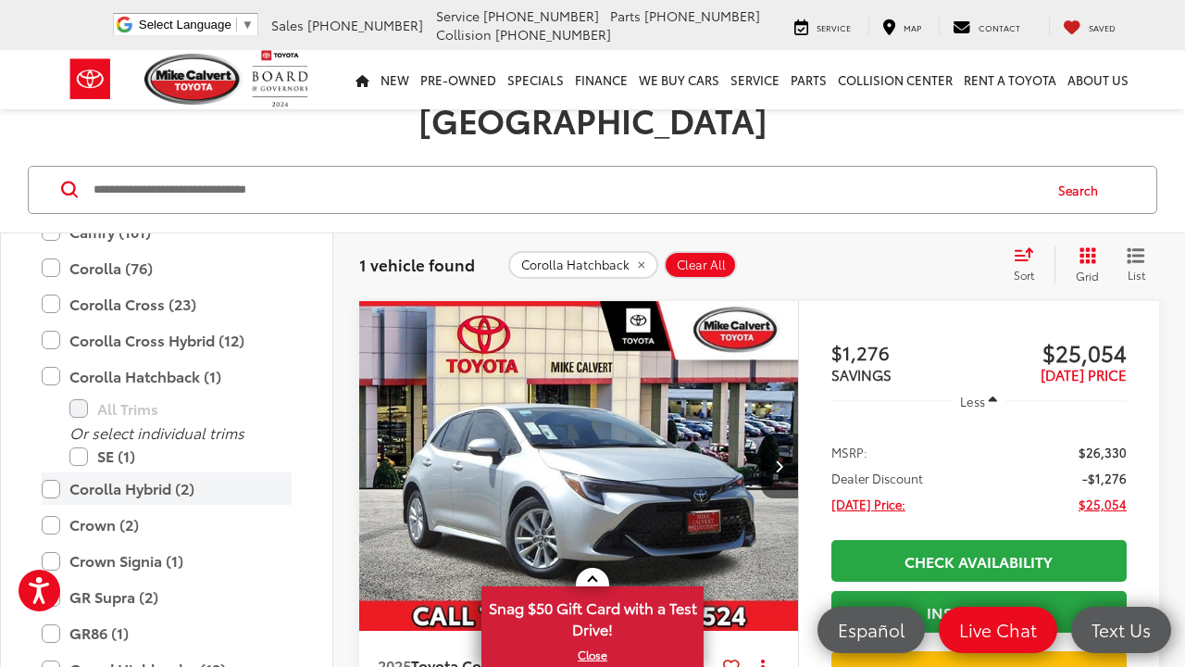
click at [171, 472] on label "Corolla Hybrid (2)" at bounding box center [167, 488] width 250 height 32
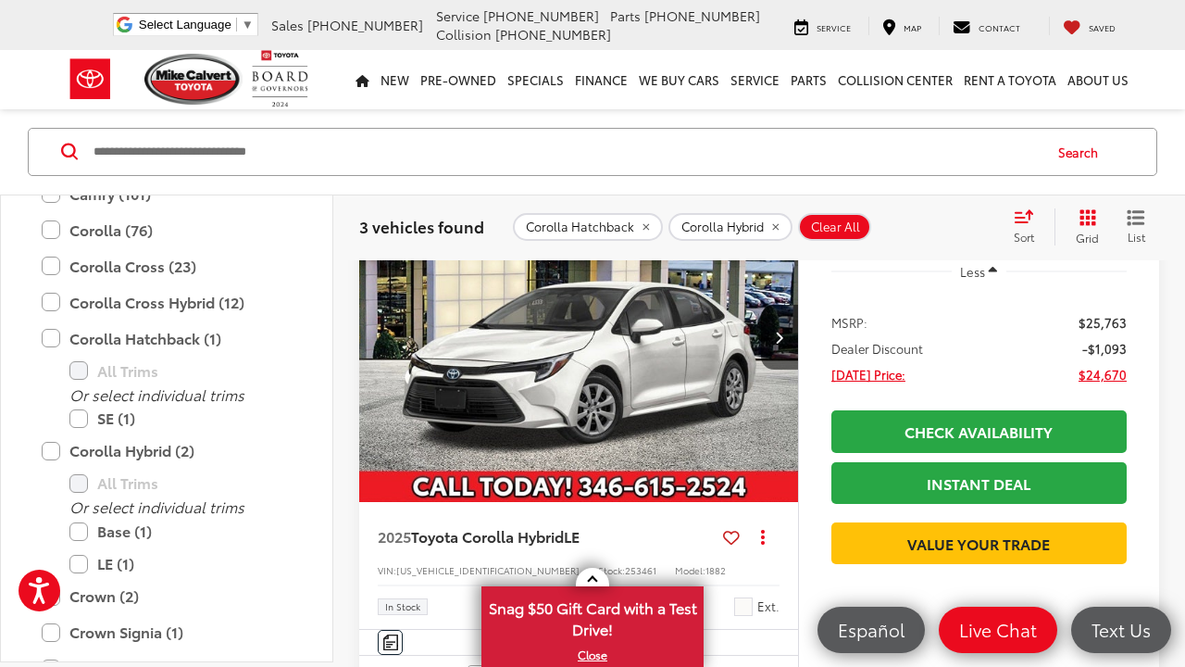
scroll to position [932, 0]
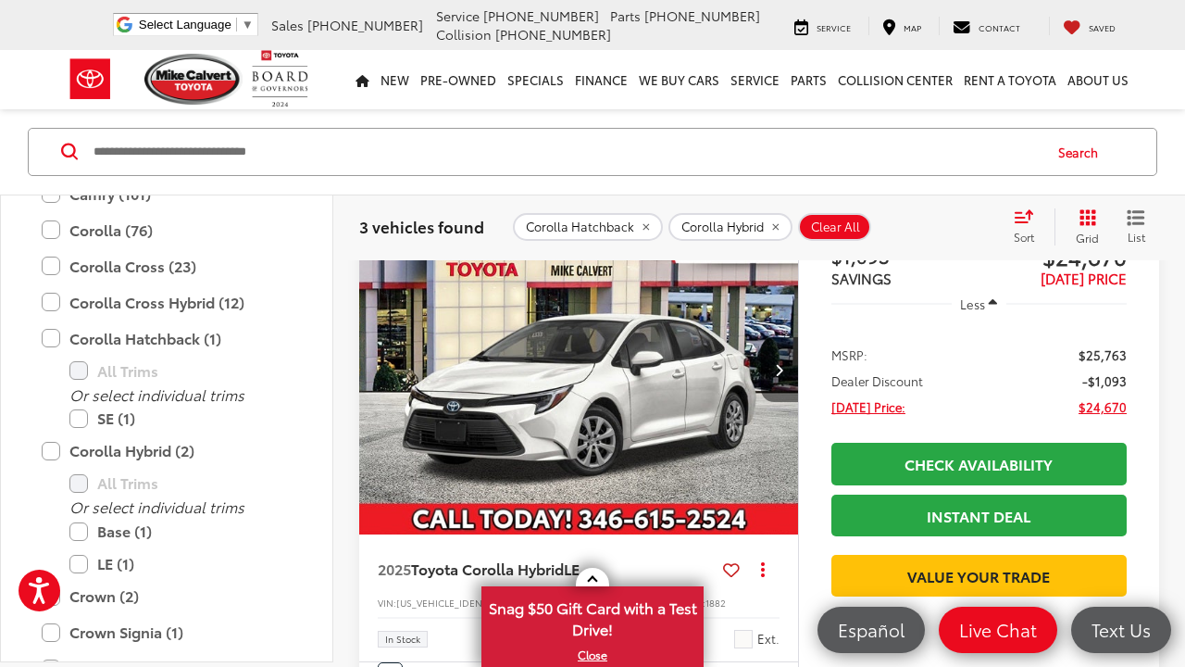
click at [781, 374] on icon "Next image" at bounding box center [779, 369] width 8 height 13
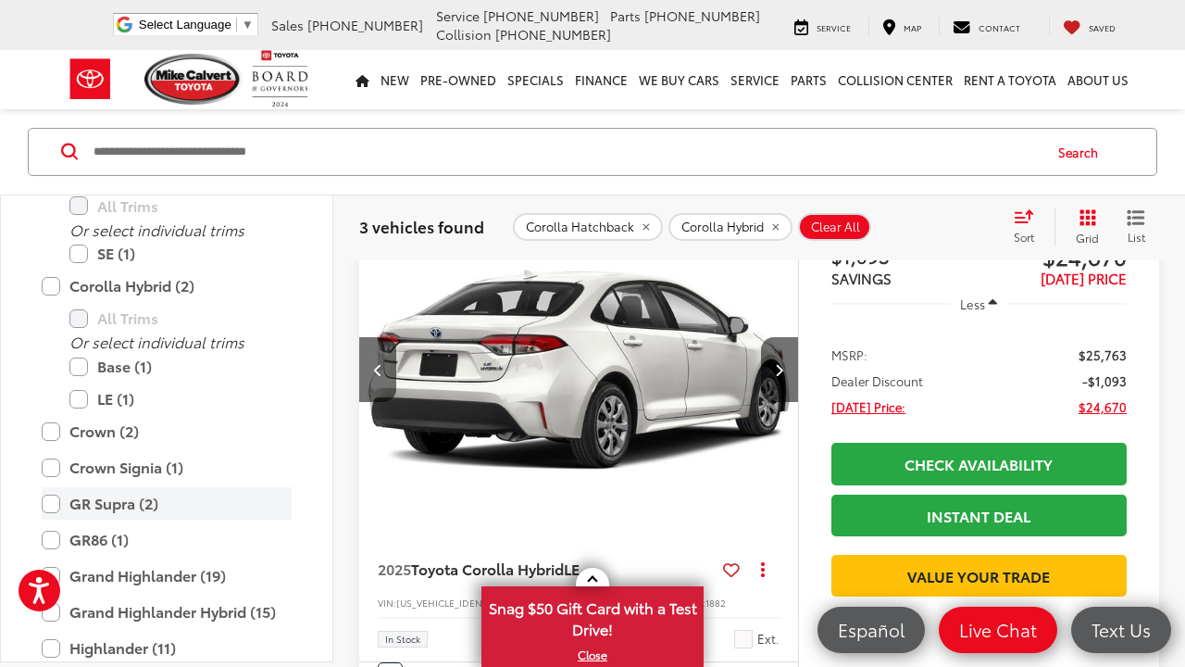
scroll to position [524, 0]
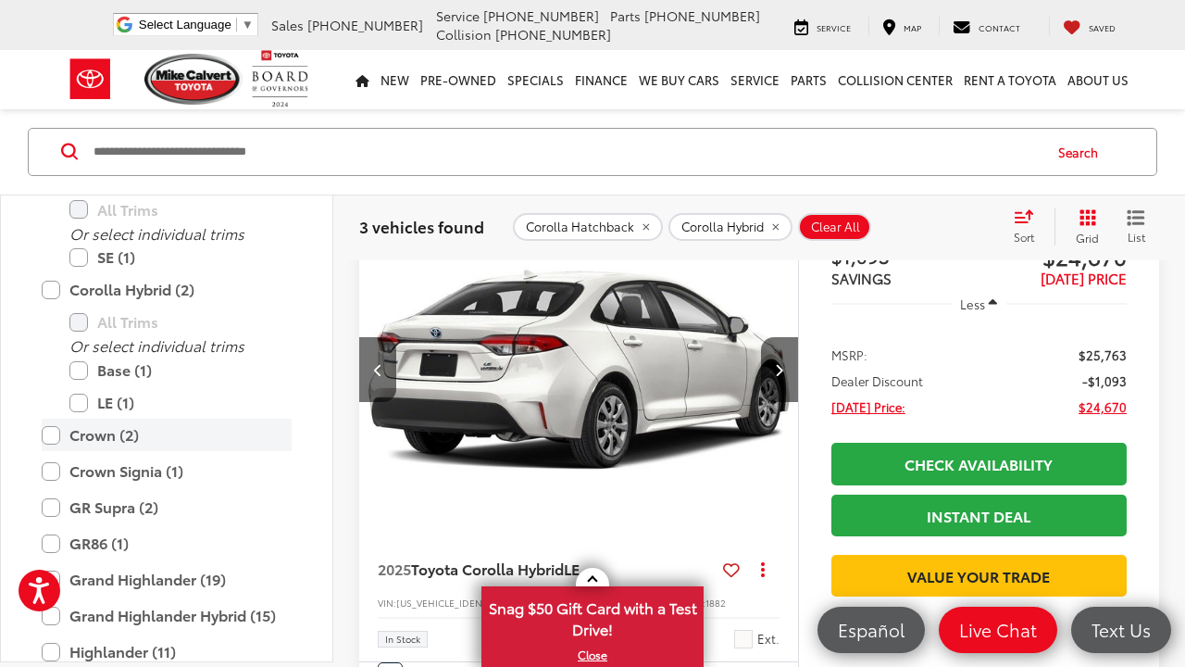
click at [137, 440] on label "Crown (2)" at bounding box center [167, 435] width 250 height 32
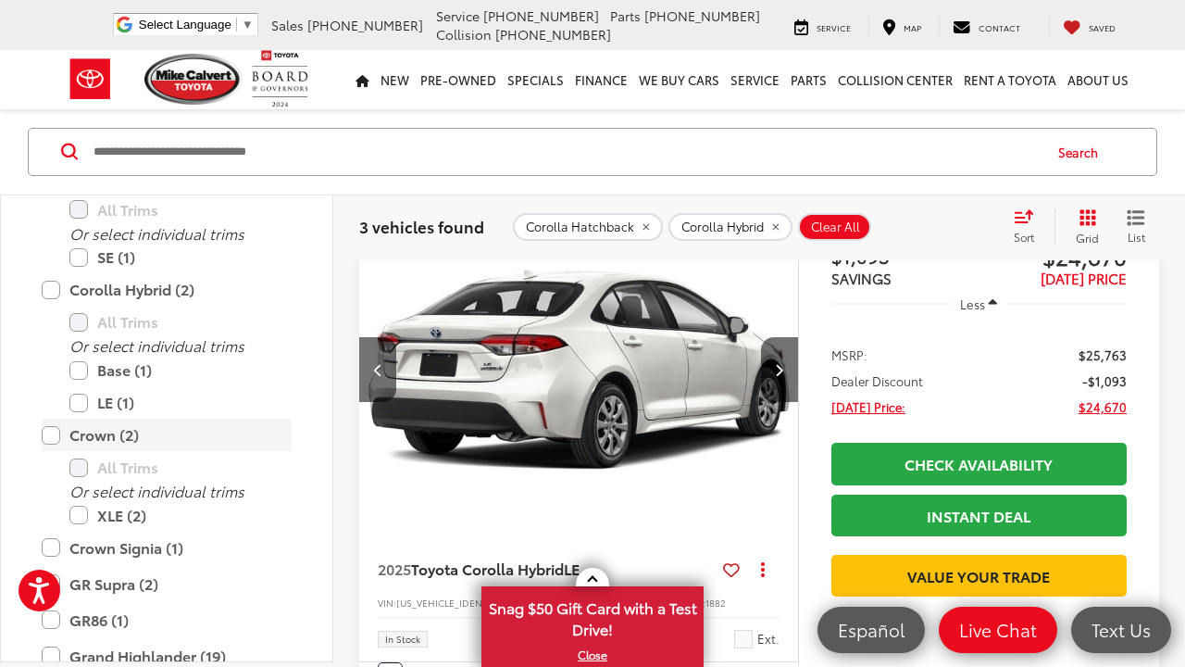
scroll to position [237, 0]
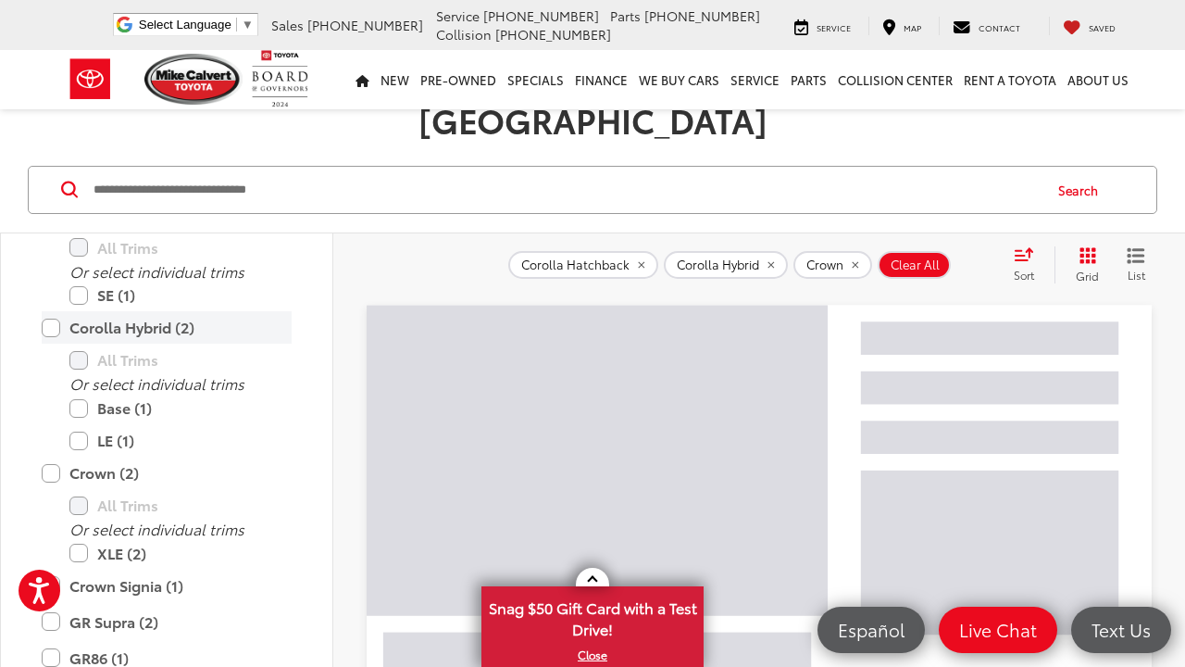
click at [52, 311] on label "Corolla Hybrid (2)" at bounding box center [167, 327] width 250 height 32
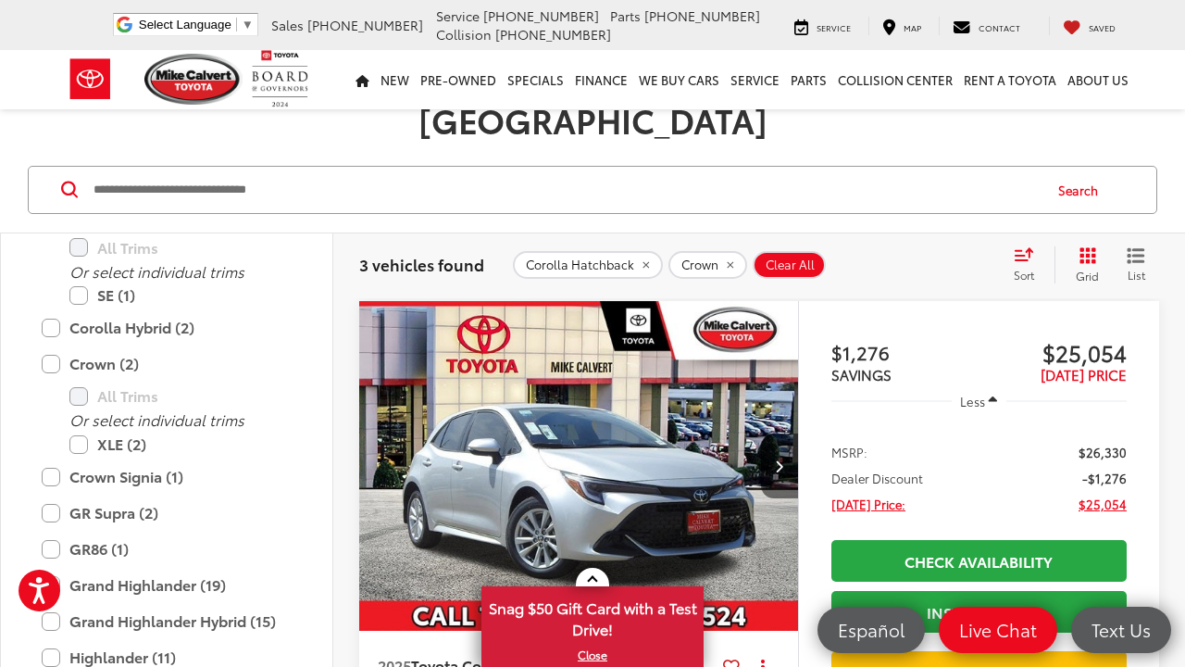
click at [780, 459] on icon "Next image" at bounding box center [779, 465] width 8 height 13
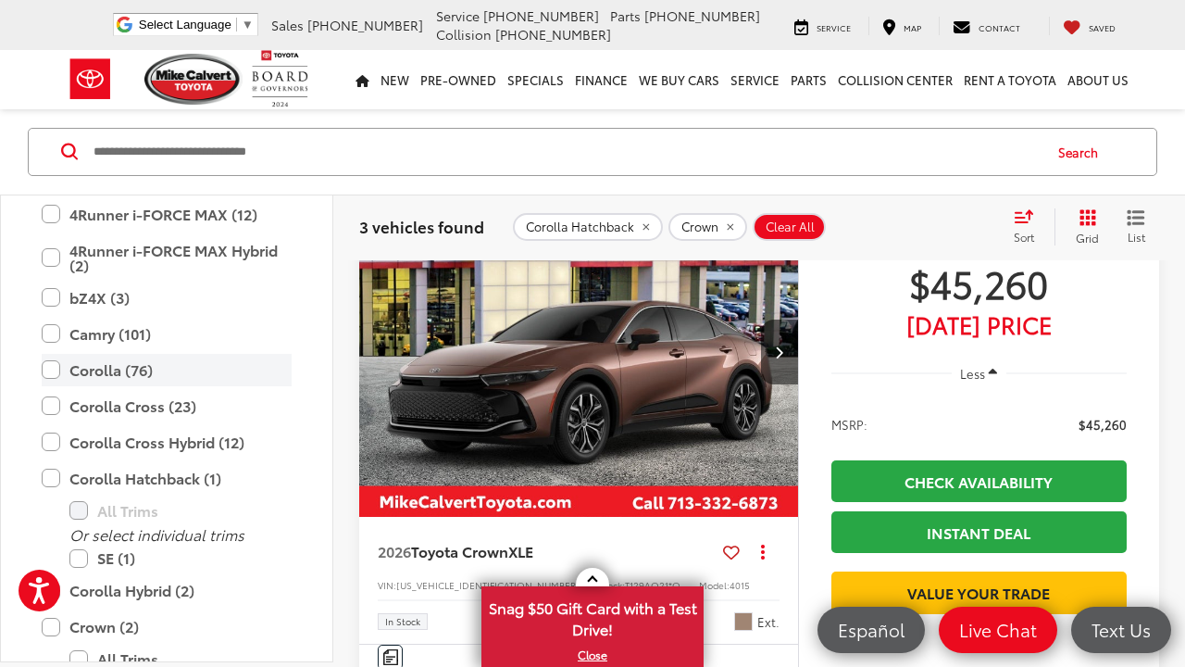
scroll to position [236, 0]
click at [44, 475] on label "Corolla Hatchback (1)" at bounding box center [167, 476] width 250 height 32
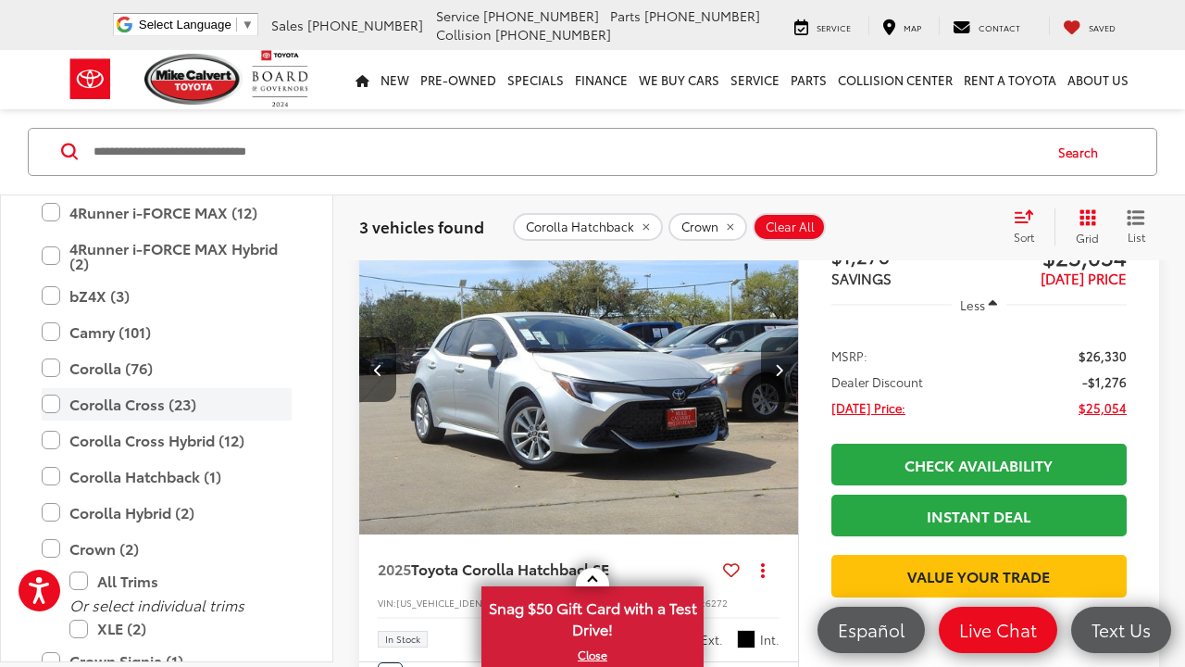
scroll to position [237, 0]
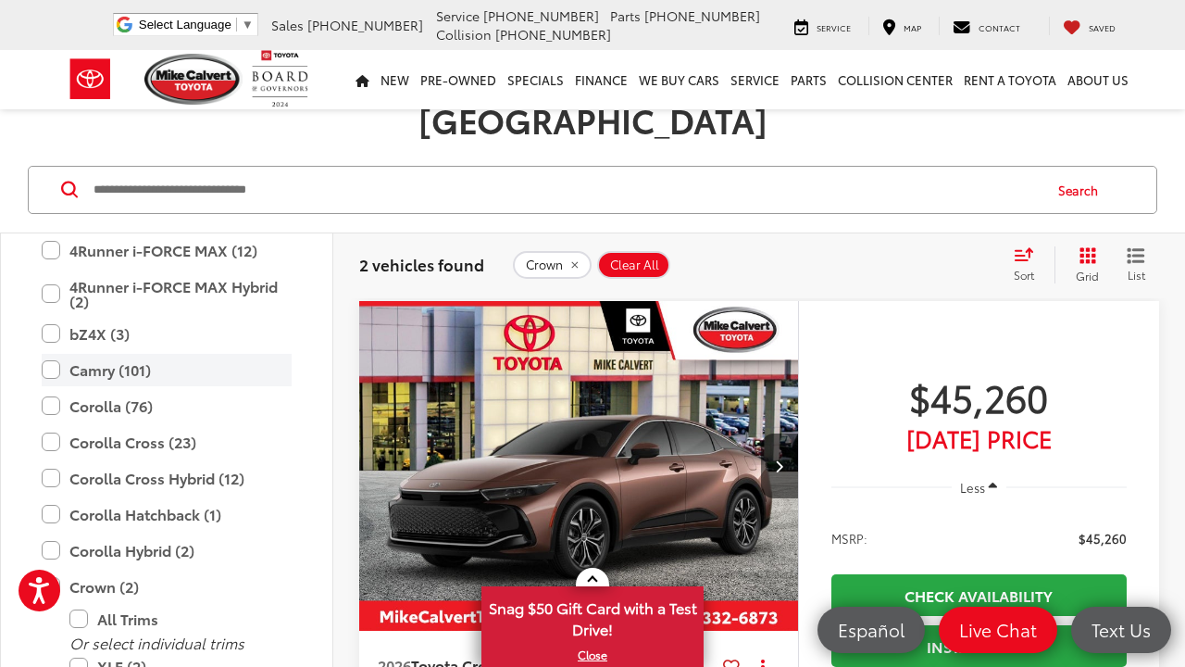
click at [163, 354] on label "Camry (101)" at bounding box center [167, 370] width 250 height 32
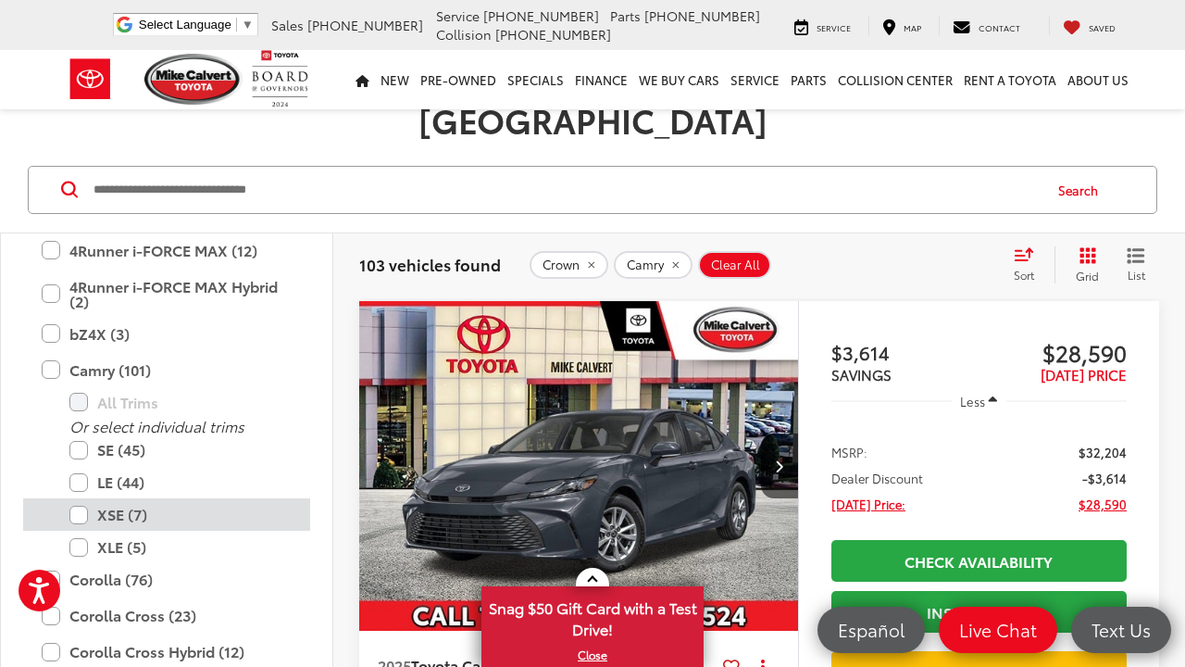
click at [153, 498] on label "XSE (7)" at bounding box center [180, 514] width 222 height 32
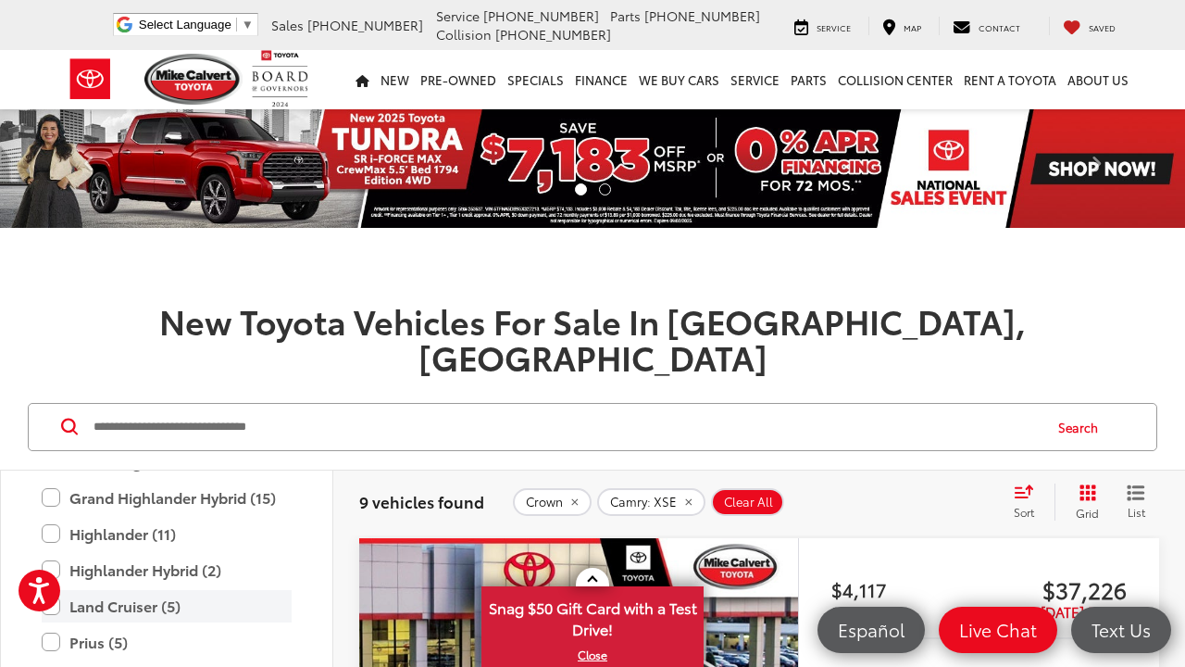
scroll to position [738, 0]
